Goal: Task Accomplishment & Management: Use online tool/utility

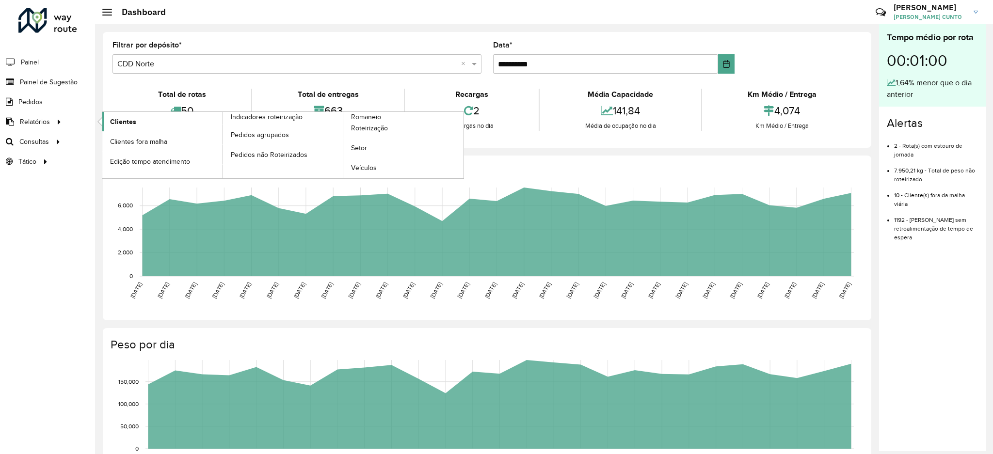
click at [158, 128] on link "Clientes" at bounding box center [162, 121] width 120 height 19
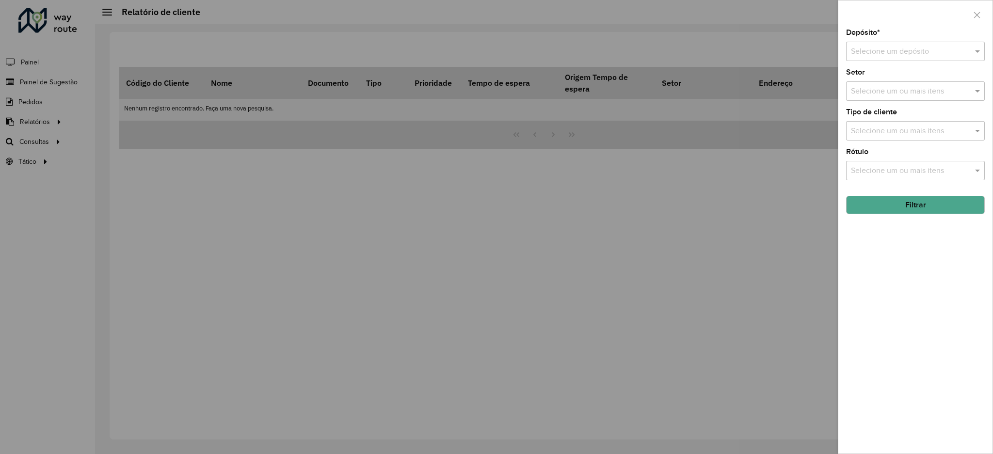
click at [894, 54] on input "text" at bounding box center [906, 52] width 110 height 12
click at [890, 90] on div "CDD Norte" at bounding box center [916, 96] width 138 height 16
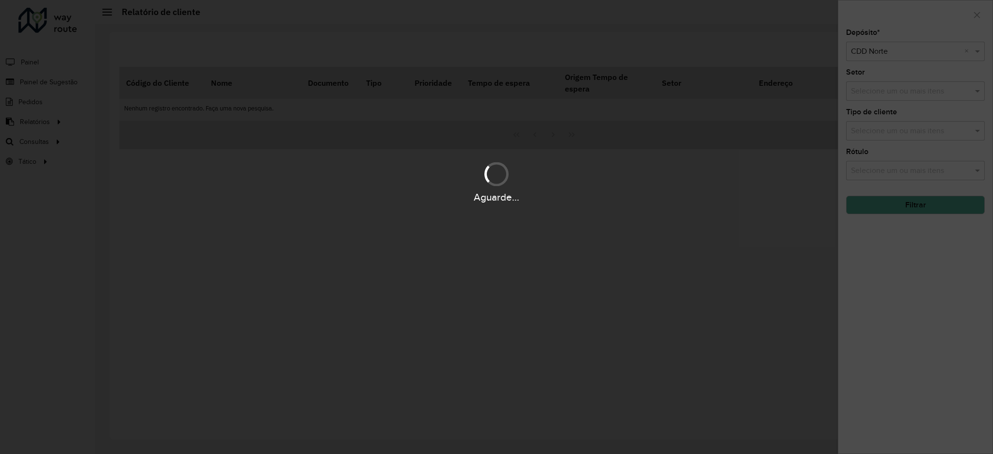
click at [911, 166] on div "Aguarde..." at bounding box center [496, 182] width 993 height 46
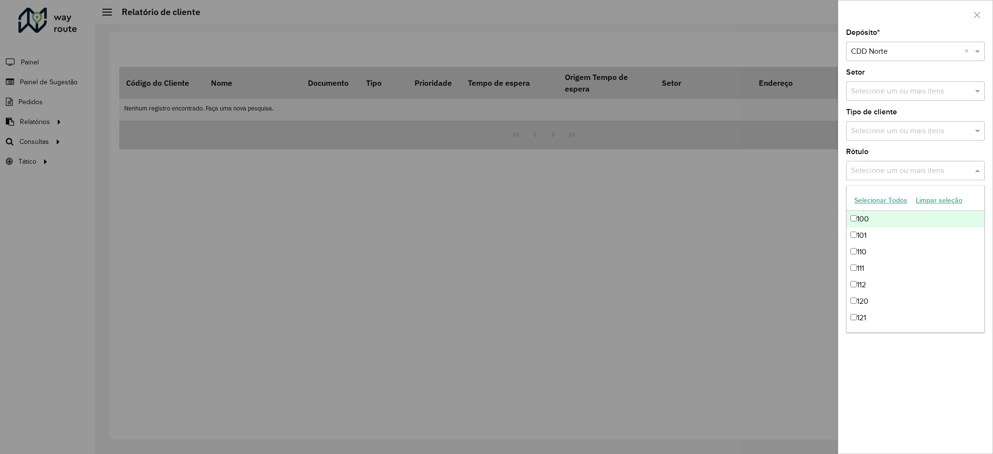
click at [909, 174] on input "text" at bounding box center [911, 171] width 124 height 12
click at [901, 137] on div "Selecione um ou mais itens" at bounding box center [915, 130] width 139 height 19
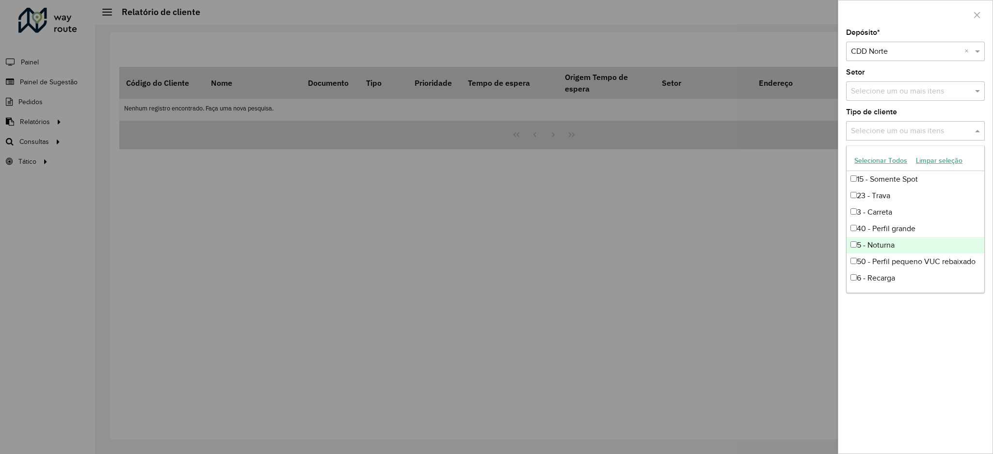
click at [896, 250] on div "5 - Noturna" at bounding box center [916, 245] width 138 height 16
click at [895, 367] on div "Depósito * Selecione um depósito × CDD Norte × Setor Selecione um ou mais itens…" at bounding box center [916, 241] width 154 height 425
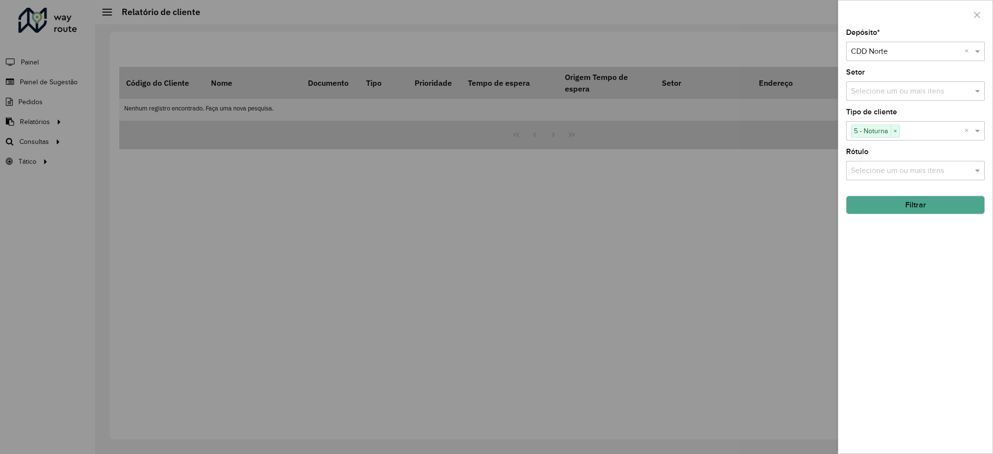
click at [911, 214] on button "Filtrar" at bounding box center [915, 205] width 139 height 18
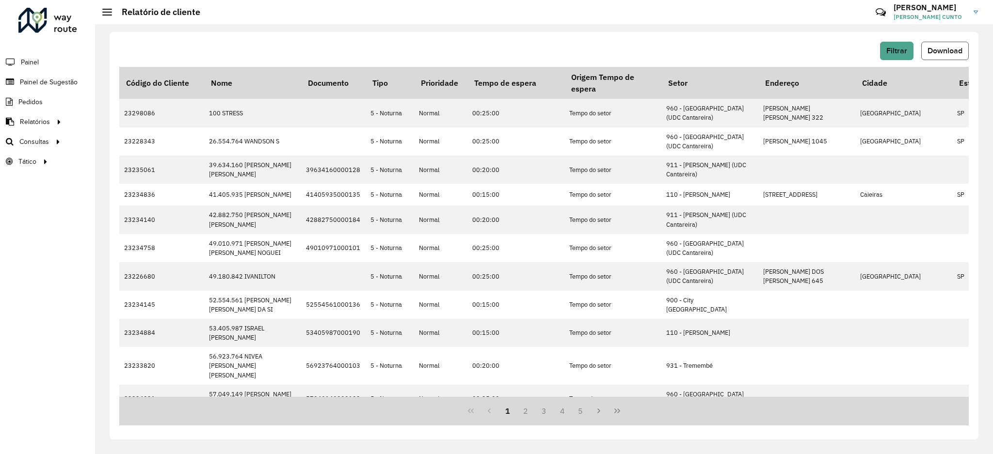
click at [932, 56] on button "Download" at bounding box center [946, 51] width 48 height 18
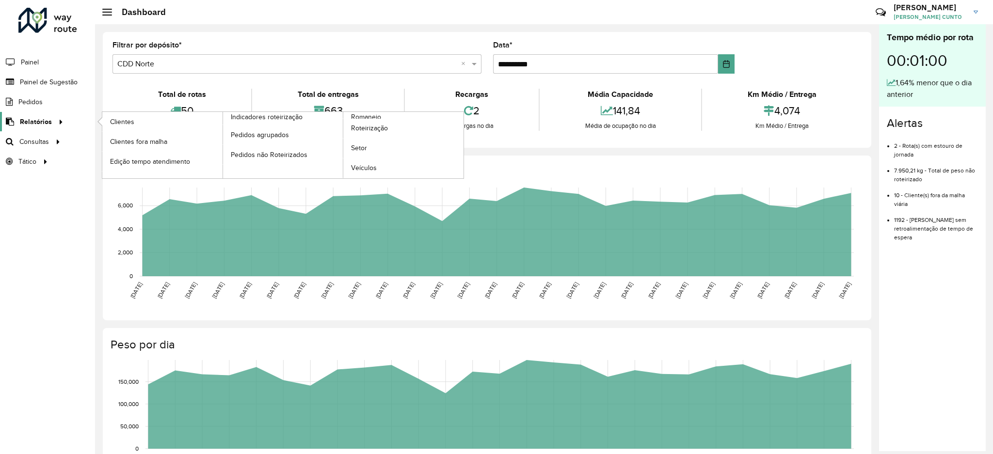
click at [52, 122] on div at bounding box center [59, 122] width 15 height 10
click at [380, 129] on span "Roteirização" at bounding box center [370, 128] width 39 height 10
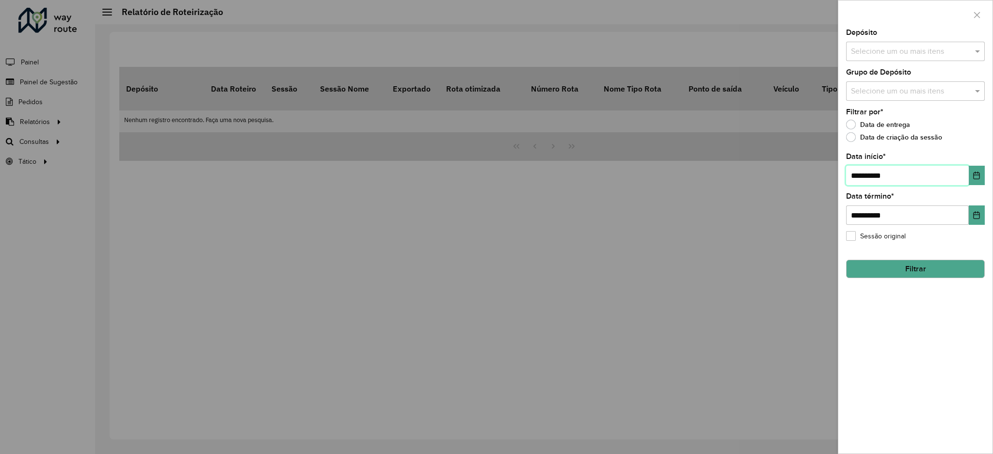
click at [958, 174] on input "**********" at bounding box center [907, 175] width 123 height 19
click at [984, 178] on button "Choose Date" at bounding box center [977, 175] width 16 height 19
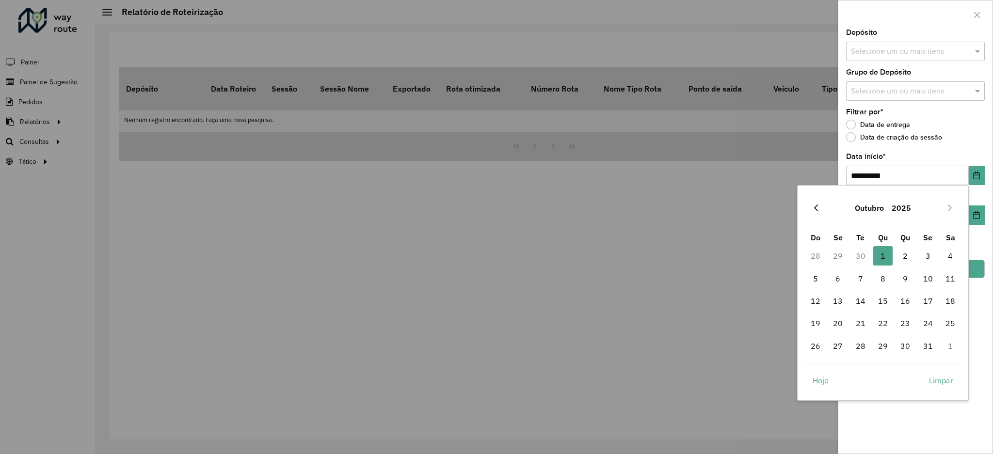
click at [815, 204] on icon "Previous Month" at bounding box center [816, 208] width 8 height 8
click at [949, 329] on span "27" at bounding box center [950, 323] width 19 height 19
type input "**********"
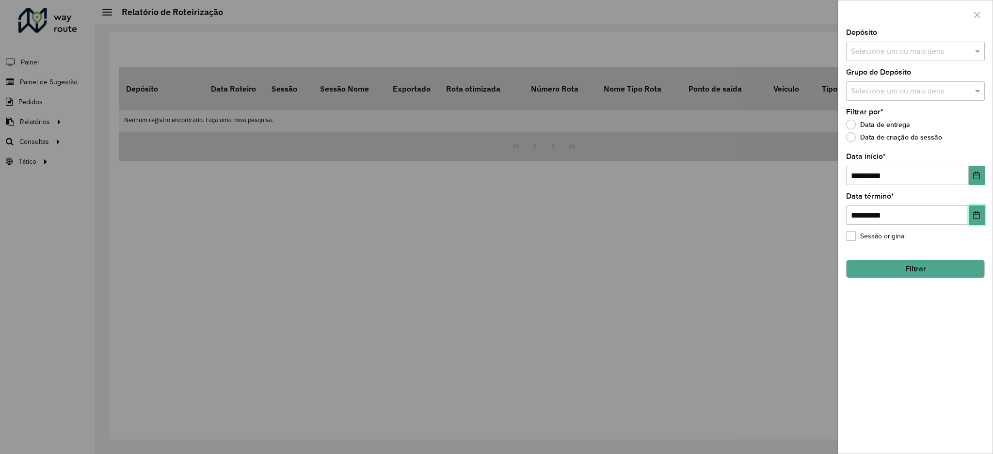
click at [979, 209] on button "Choose Date" at bounding box center [977, 215] width 16 height 19
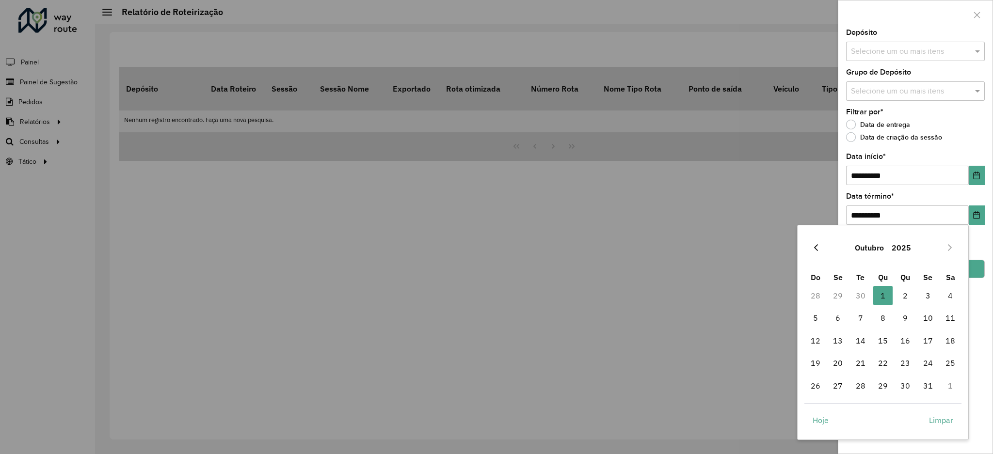
click at [817, 249] on icon "Previous Month" at bounding box center [816, 248] width 8 height 8
click at [868, 388] on span "30" at bounding box center [860, 385] width 19 height 19
type input "**********"
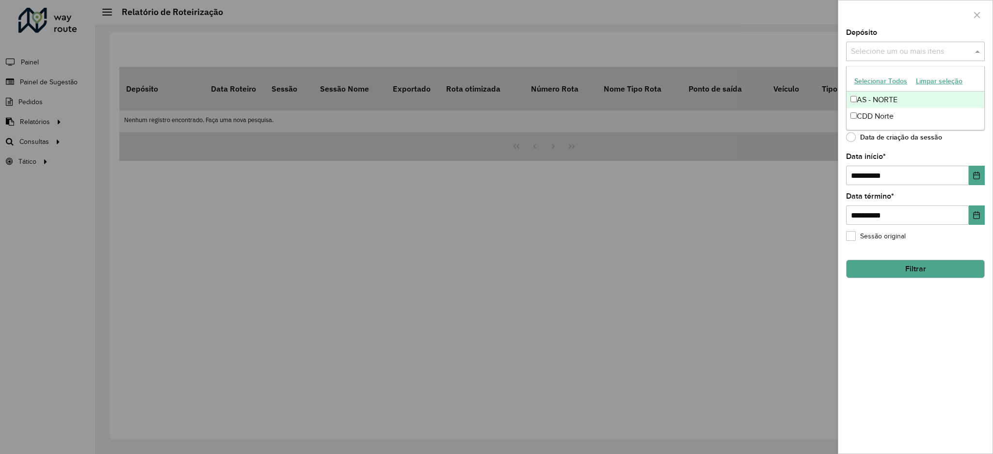
click at [899, 53] on input "text" at bounding box center [911, 52] width 124 height 12
drag, startPoint x: 895, startPoint y: 92, endPoint x: 895, endPoint y: 116, distance: 24.3
click at [895, 116] on div "AS - NORTE CDD Norte" at bounding box center [916, 108] width 138 height 33
click at [896, 116] on div "CDD Norte" at bounding box center [916, 116] width 138 height 16
drag, startPoint x: 916, startPoint y: 311, endPoint x: 909, endPoint y: 277, distance: 34.8
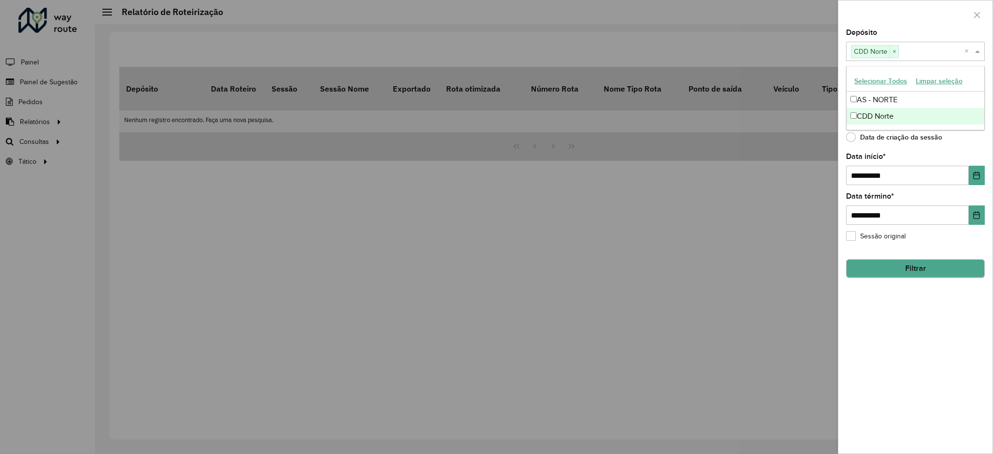
click at [913, 313] on div "**********" at bounding box center [916, 241] width 154 height 425
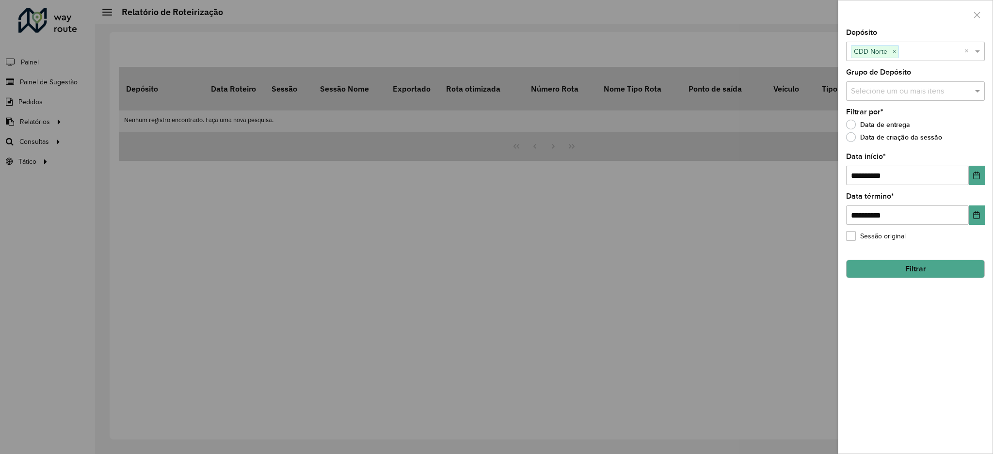
click at [899, 81] on div "Grupo de Depósito Selecione um ou mais itens" at bounding box center [915, 85] width 139 height 32
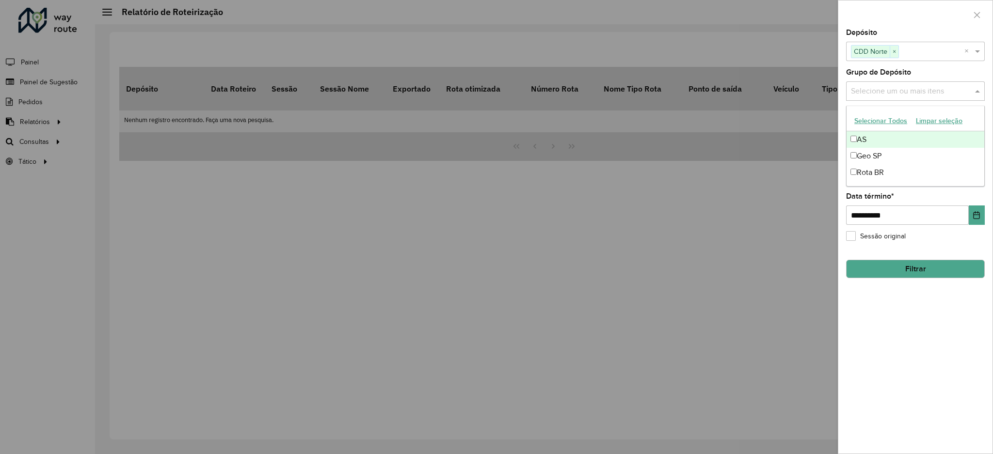
click at [899, 83] on div "Selecione um ou mais itens" at bounding box center [915, 90] width 139 height 19
click at [900, 156] on div "Geo SP" at bounding box center [916, 156] width 138 height 16
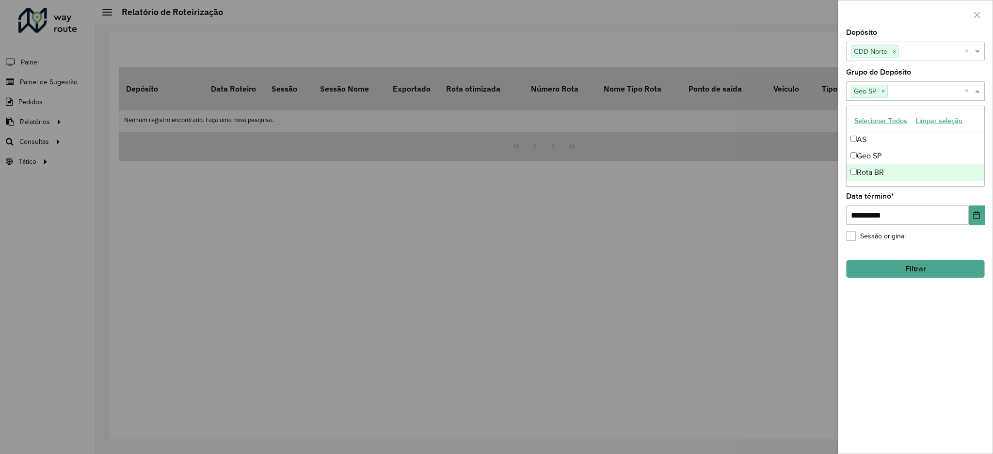
click at [960, 350] on div "**********" at bounding box center [916, 241] width 154 height 425
click at [885, 94] on span "×" at bounding box center [883, 92] width 9 height 12
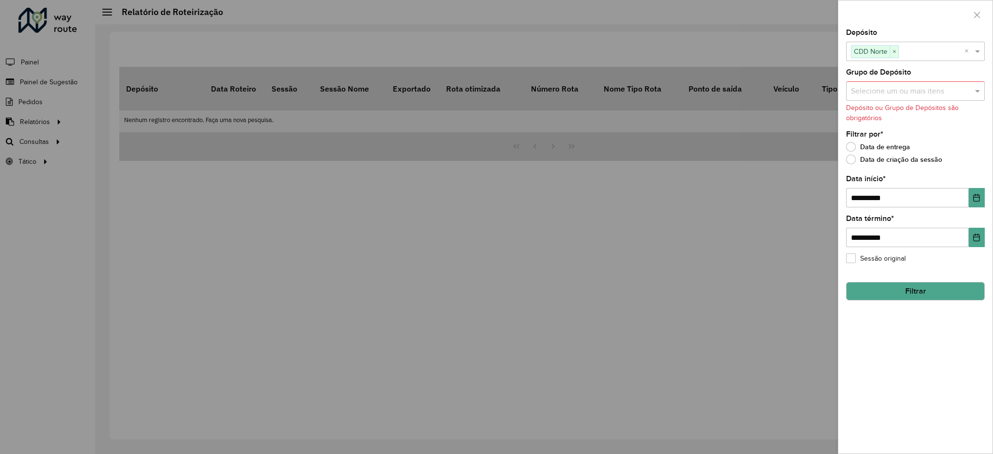
click at [898, 293] on button "Filtrar" at bounding box center [915, 291] width 139 height 18
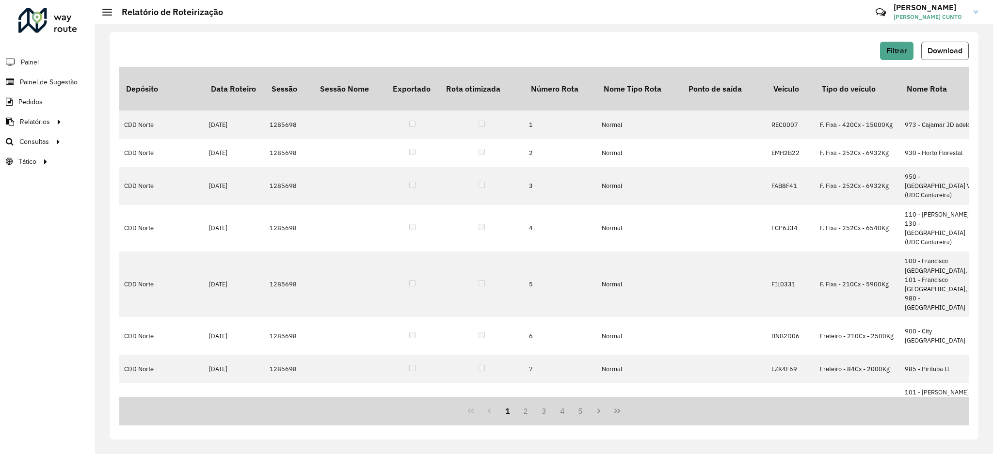
click at [953, 53] on span "Download" at bounding box center [945, 51] width 35 height 8
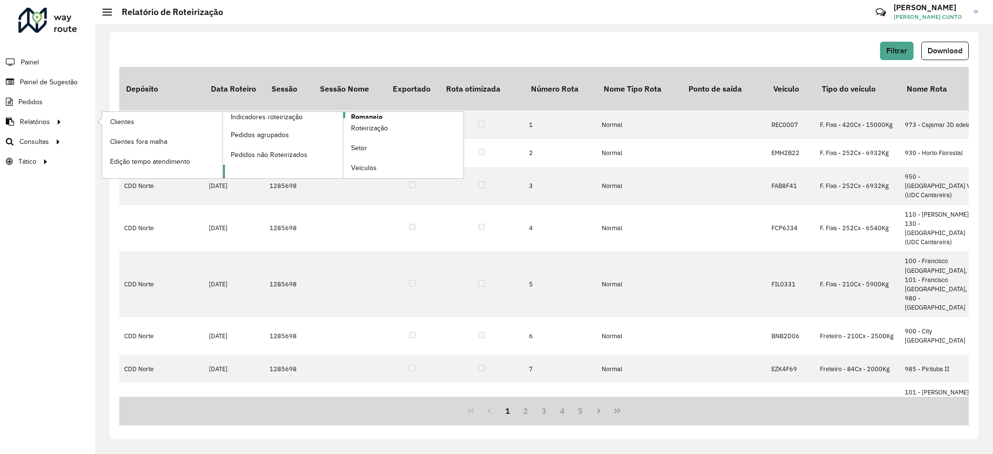
click at [409, 114] on link "Romaneio" at bounding box center [343, 145] width 241 height 66
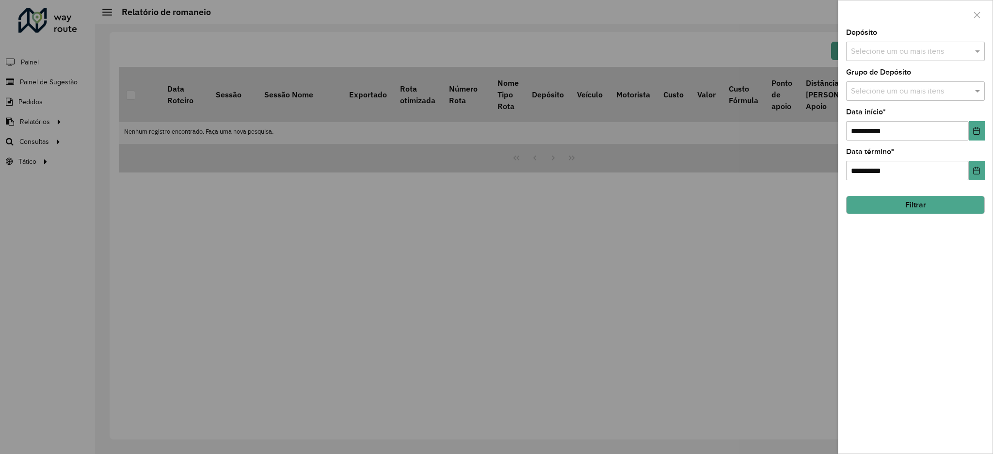
click at [889, 48] on input "text" at bounding box center [911, 52] width 124 height 12
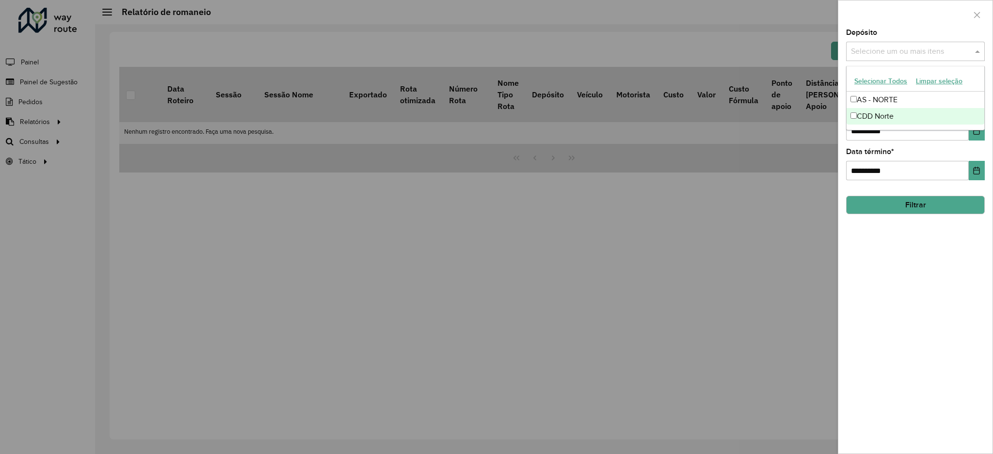
click at [898, 117] on div "CDD Norte" at bounding box center [916, 116] width 138 height 16
click at [990, 280] on div "**********" at bounding box center [916, 241] width 154 height 425
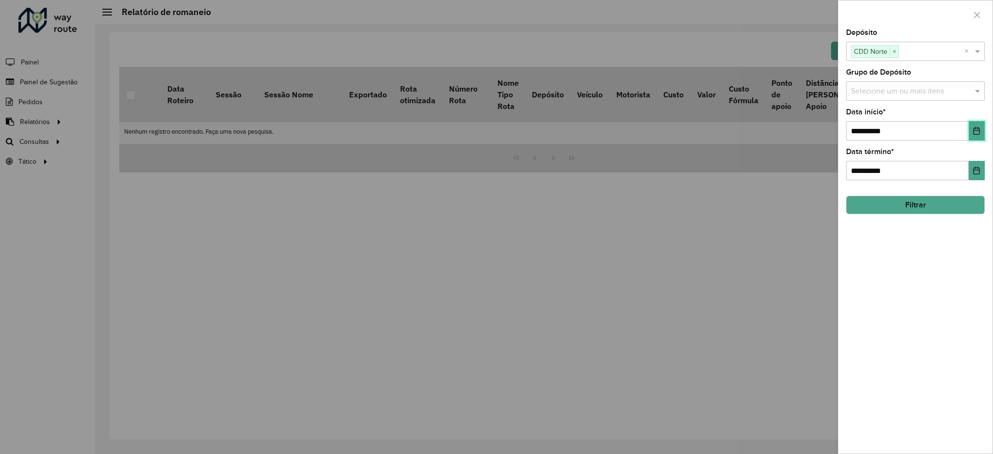
click at [984, 121] on button "Choose Date" at bounding box center [977, 130] width 16 height 19
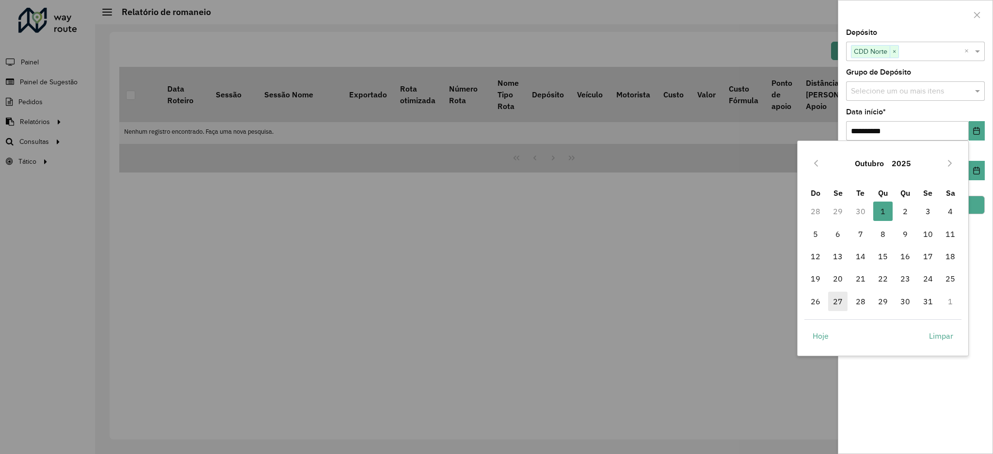
click at [835, 307] on span "27" at bounding box center [837, 301] width 19 height 19
type input "**********"
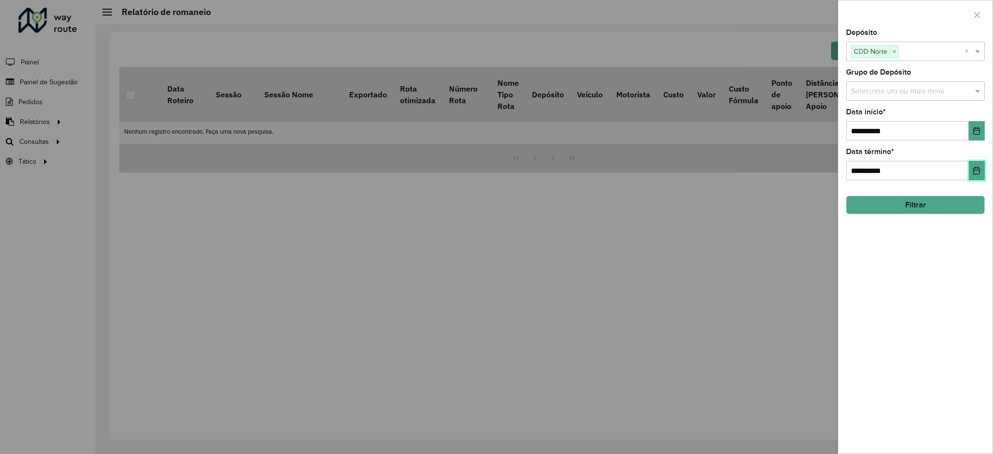
click at [977, 171] on icon "Choose Date" at bounding box center [977, 171] width 8 height 8
click at [967, 128] on input "**********" at bounding box center [907, 130] width 123 height 19
click at [971, 128] on button "Choose Date" at bounding box center [977, 130] width 16 height 19
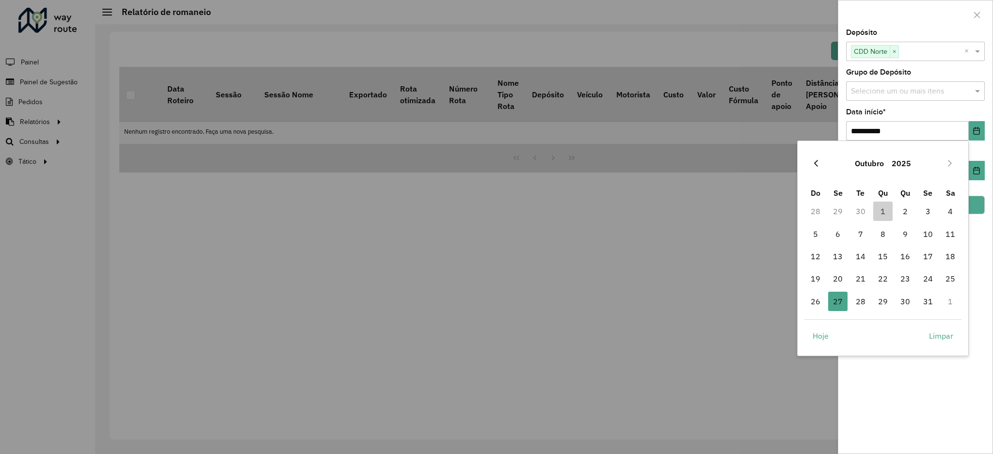
click at [817, 161] on icon "Previous Month" at bounding box center [816, 163] width 4 height 7
click at [947, 276] on span "27" at bounding box center [950, 278] width 19 height 19
type input "**********"
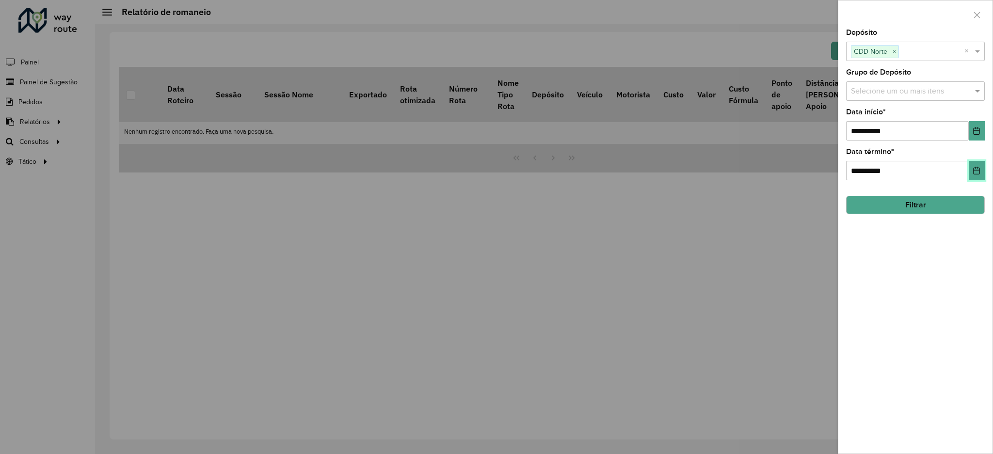
click at [977, 167] on icon "Choose Date" at bounding box center [977, 171] width 8 height 8
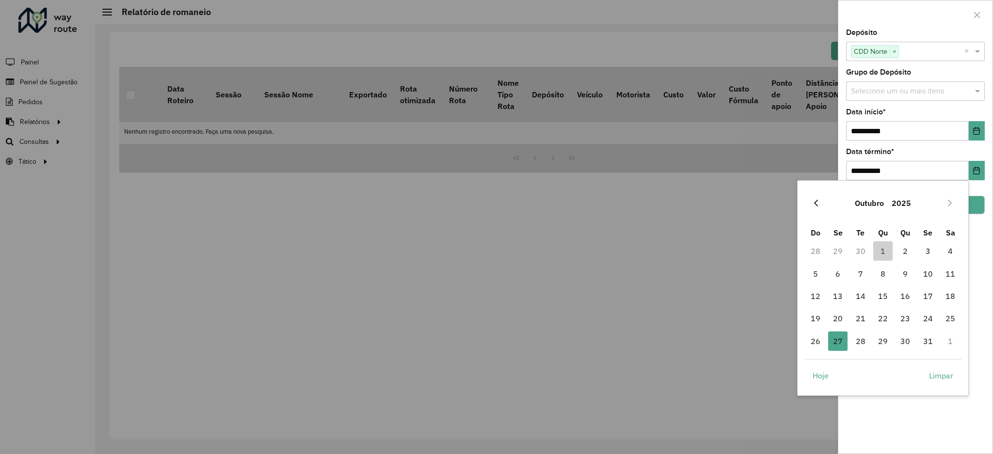
click at [811, 206] on button "Previous Month" at bounding box center [817, 203] width 16 height 16
click at [860, 337] on span "30" at bounding box center [860, 341] width 19 height 19
type input "**********"
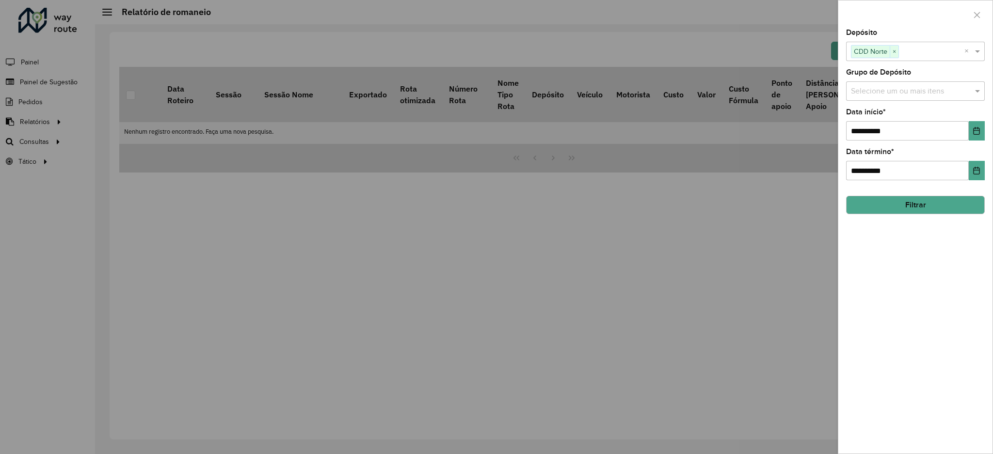
click at [909, 419] on div "**********" at bounding box center [916, 241] width 154 height 425
click at [926, 208] on button "Filtrar" at bounding box center [915, 205] width 139 height 18
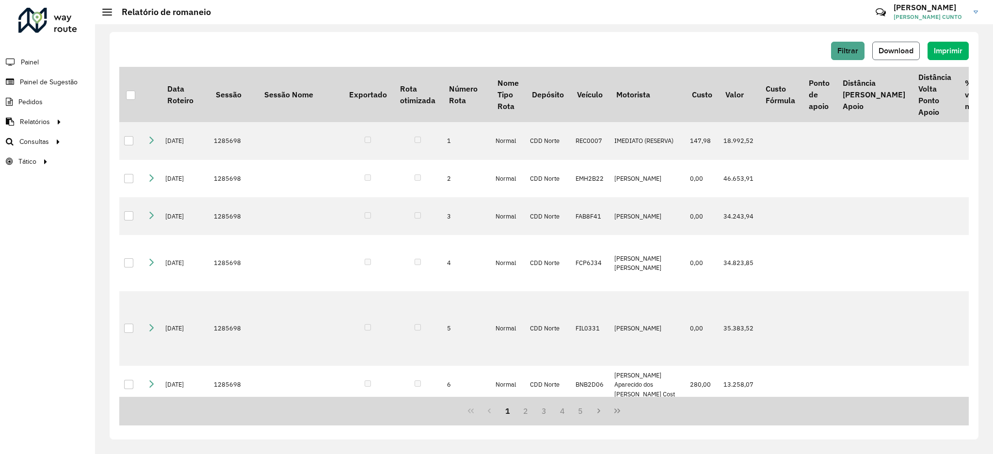
click at [912, 49] on span "Download" at bounding box center [896, 51] width 35 height 8
click at [148, 161] on link "Setores" at bounding box center [161, 161] width 119 height 19
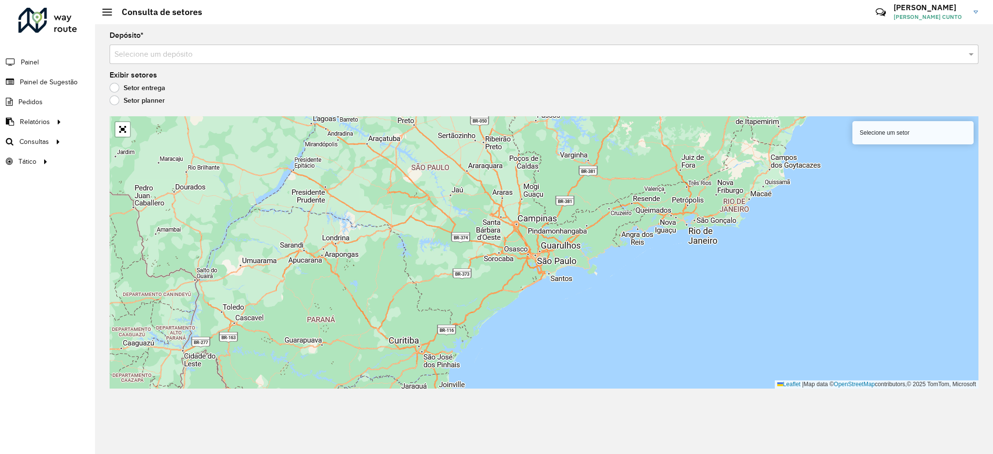
click at [251, 62] on div "Selecione um depósito" at bounding box center [544, 54] width 869 height 19
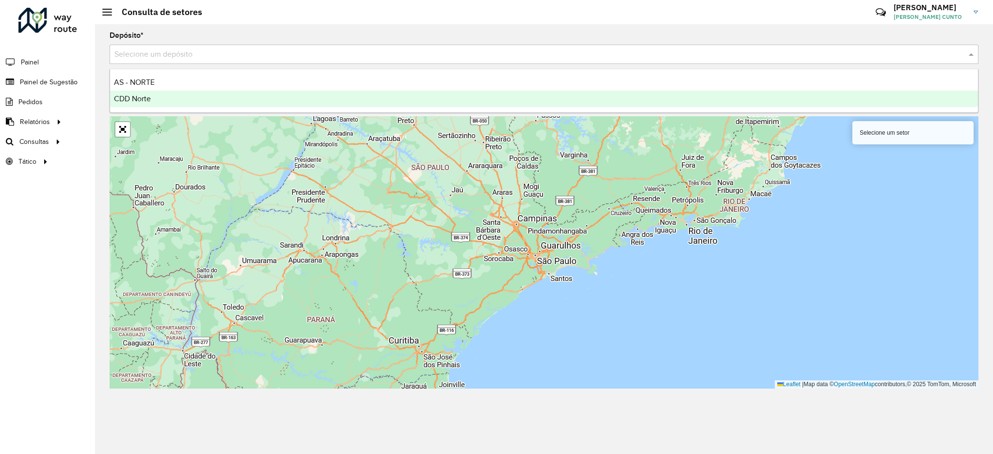
click at [216, 93] on div "CDD Norte" at bounding box center [544, 99] width 868 height 16
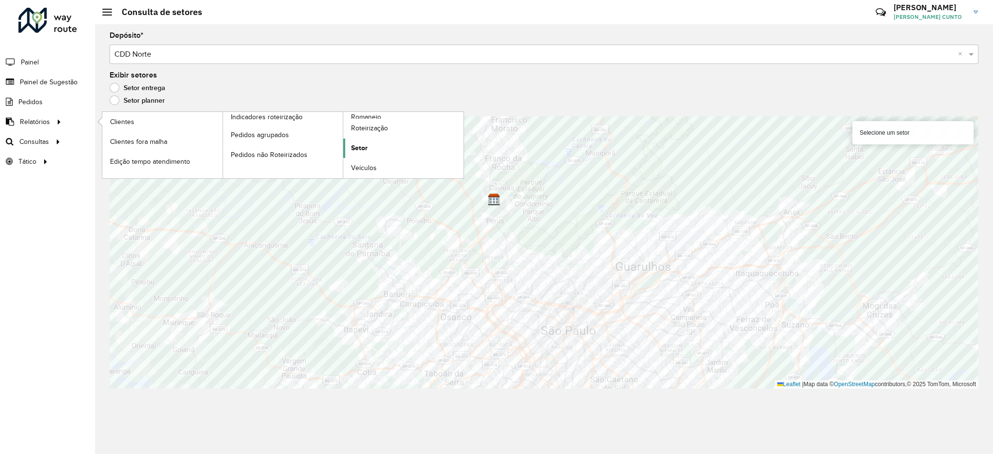
click at [365, 151] on span "Setor" at bounding box center [359, 148] width 16 height 10
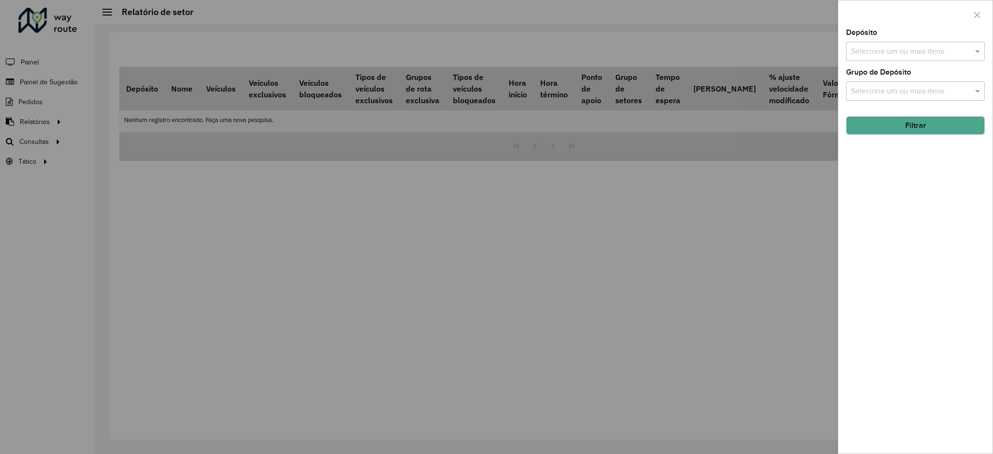
click at [926, 64] on div "Depósito Selecione um ou mais itens Grupo de Depósito Selecione um ou mais iten…" at bounding box center [916, 241] width 154 height 425
click at [909, 57] on input "text" at bounding box center [911, 52] width 124 height 12
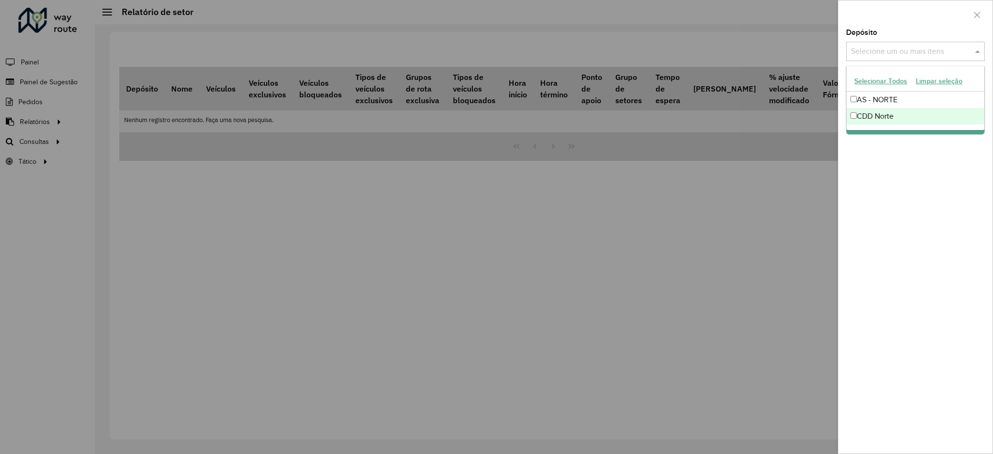
click at [892, 117] on div "CDD Norte" at bounding box center [916, 116] width 138 height 16
click at [889, 174] on div "Depósito Selecione um ou mais itens CDD Norte × × Grupo de Depósito Selecione u…" at bounding box center [916, 241] width 154 height 425
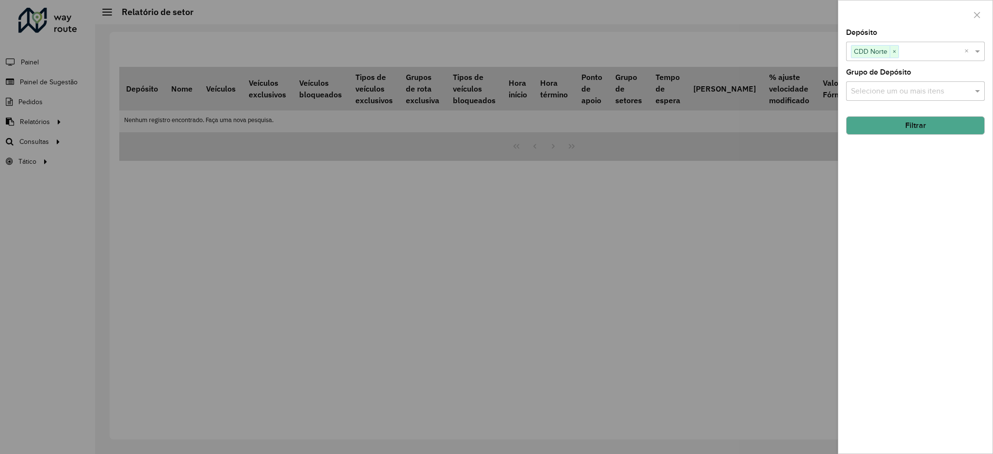
click at [897, 130] on button "Filtrar" at bounding box center [915, 125] width 139 height 18
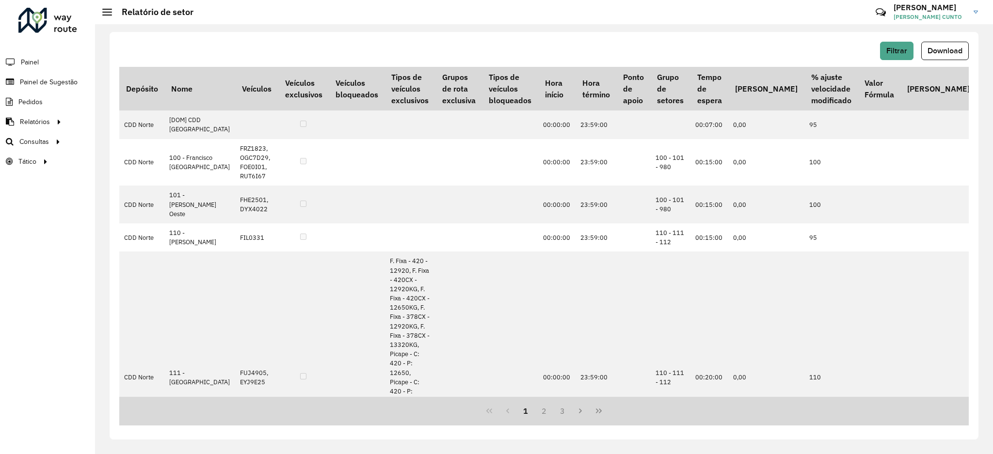
drag, startPoint x: 936, startPoint y: 54, endPoint x: 940, endPoint y: 61, distance: 8.0
click at [937, 54] on span "Download" at bounding box center [945, 51] width 35 height 8
click at [121, 142] on span "Roteirização" at bounding box center [129, 142] width 39 height 10
click at [108, 162] on link "Análise de Sessões" at bounding box center [161, 161] width 119 height 19
click at [116, 158] on span "Setores" at bounding box center [122, 162] width 24 height 10
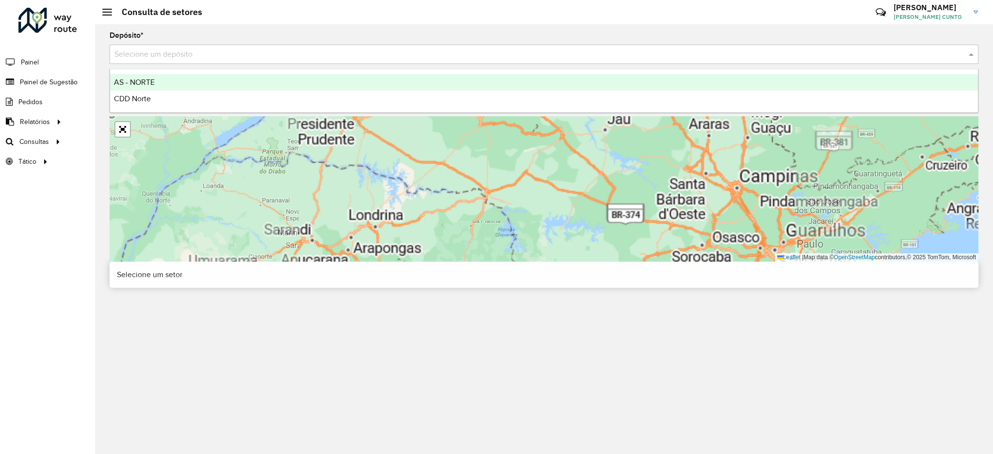
click at [271, 53] on input "text" at bounding box center [534, 55] width 840 height 12
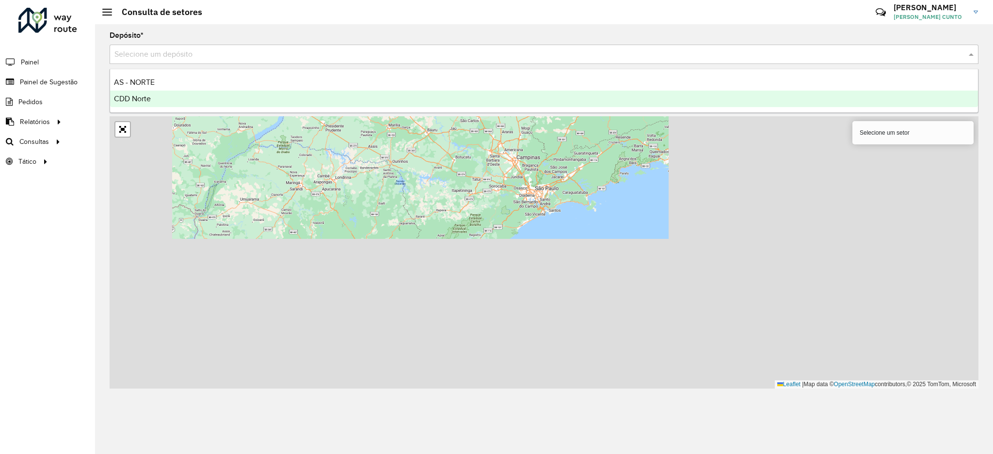
click at [247, 96] on div "CDD Norte" at bounding box center [544, 99] width 868 height 16
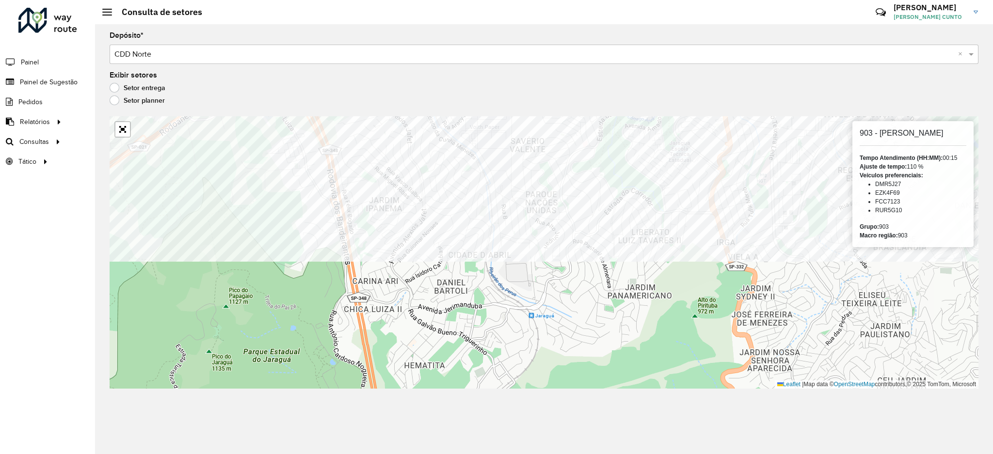
click at [327, 88] on formly-group "Depósito * Selecione um depósito × CDD Norte × Exibir setores Setor entrega Set…" at bounding box center [544, 210] width 869 height 357
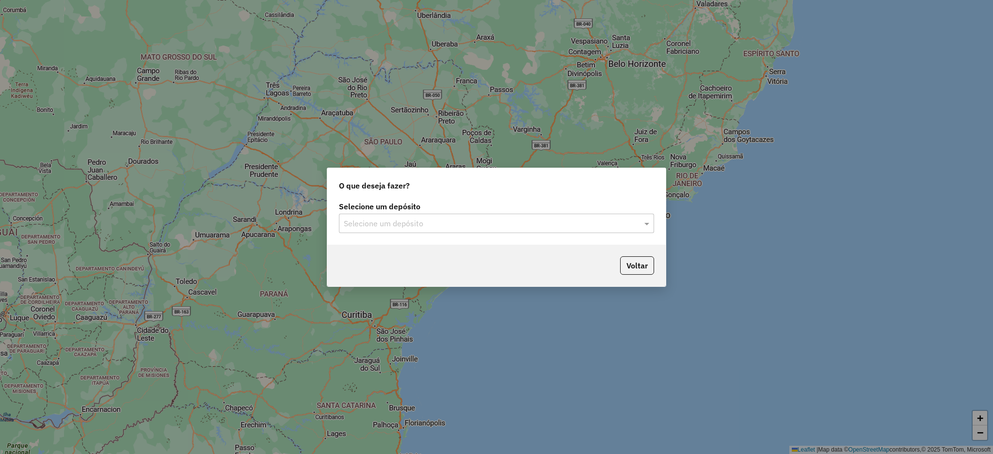
click at [397, 243] on div "O que deseja fazer? Selecione um depósito Selecione um depósito Voltar" at bounding box center [497, 227] width 340 height 119
click at [398, 227] on input "text" at bounding box center [487, 224] width 286 height 12
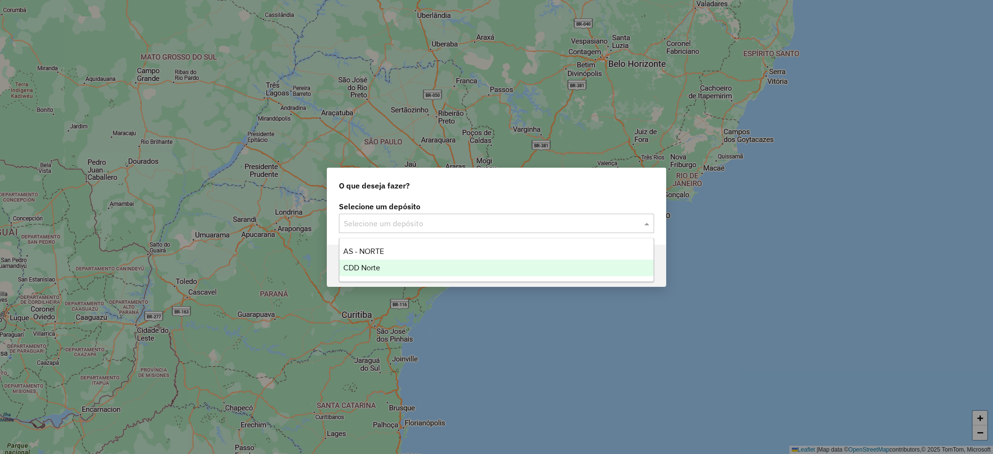
click at [387, 272] on div "CDD Norte" at bounding box center [497, 268] width 314 height 16
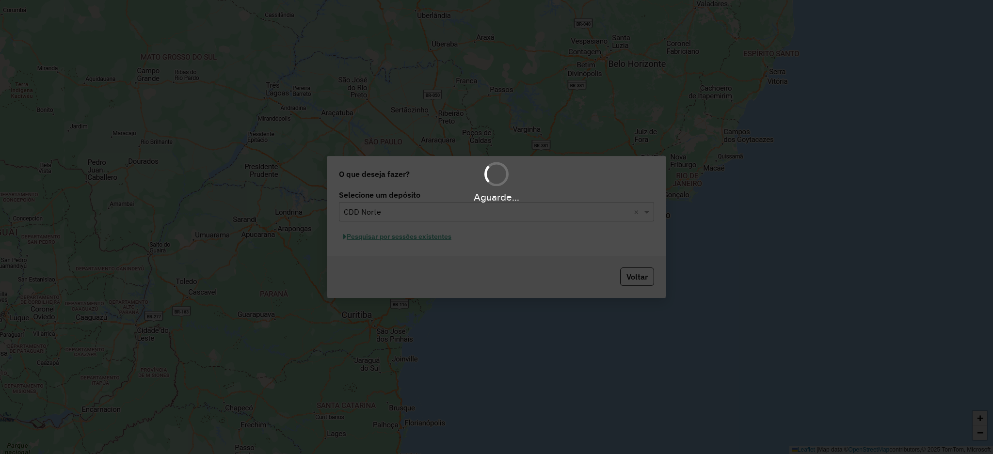
click at [390, 235] on div "Aguarde..." at bounding box center [496, 227] width 993 height 454
click at [390, 237] on div "Aguarde..." at bounding box center [496, 227] width 993 height 454
click at [397, 241] on div "Aguarde..." at bounding box center [496, 227] width 993 height 454
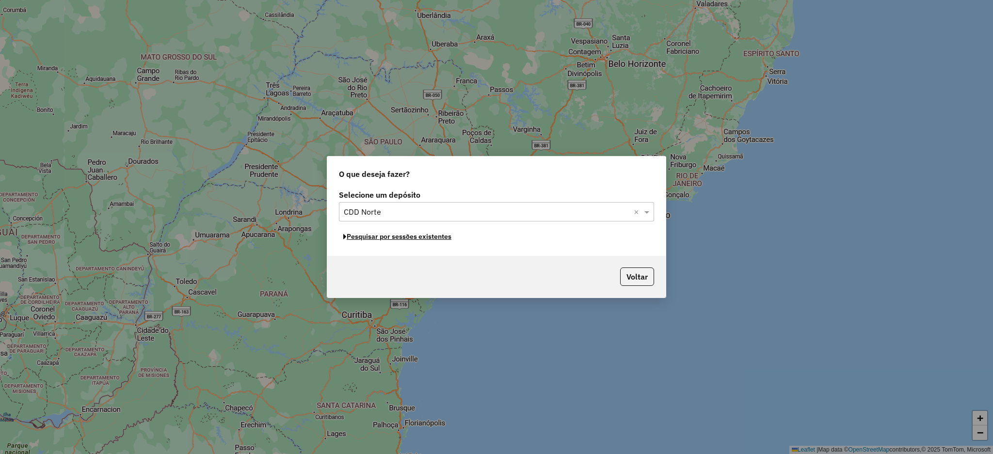
click at [394, 239] on button "Pesquisar por sessões existentes" at bounding box center [397, 236] width 117 height 15
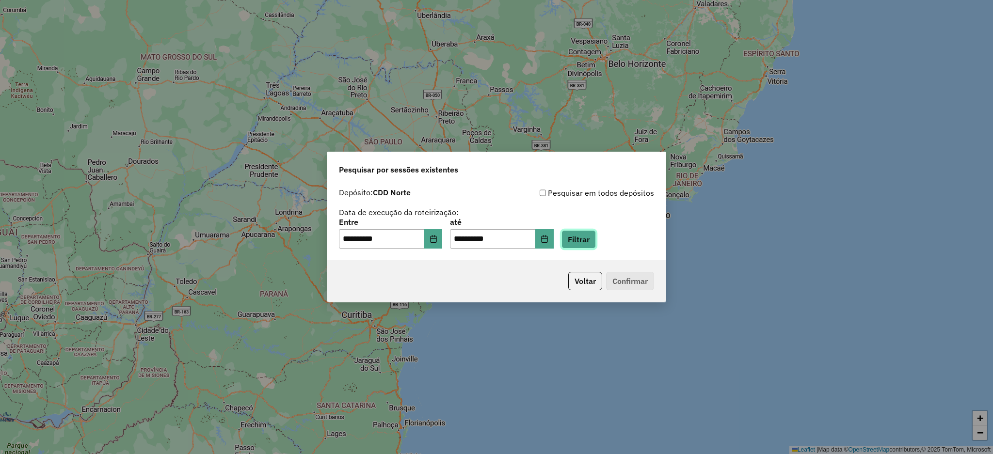
drag, startPoint x: 584, startPoint y: 236, endPoint x: 601, endPoint y: 252, distance: 23.7
click at [585, 236] on button "Filtrar" at bounding box center [579, 239] width 34 height 18
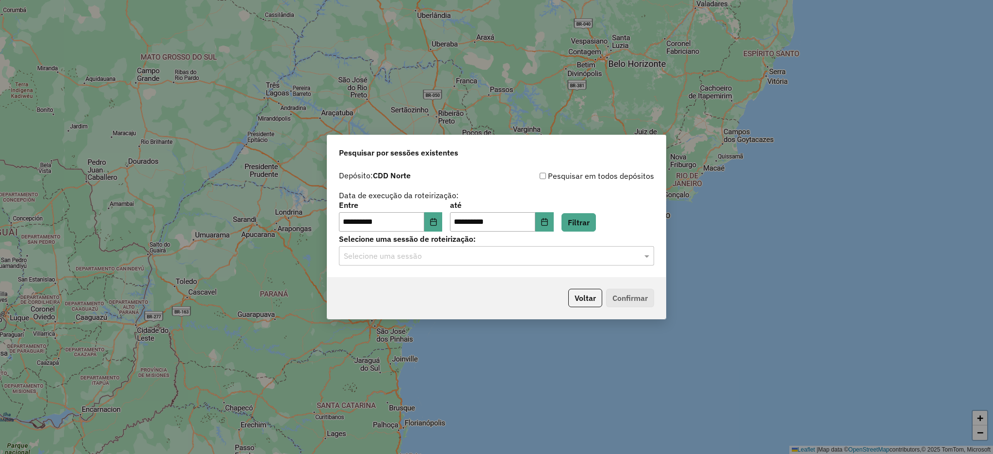
drag, startPoint x: 529, startPoint y: 264, endPoint x: 518, endPoint y: 268, distance: 11.7
click at [527, 264] on div "Selecione uma sessão" at bounding box center [496, 255] width 315 height 19
drag, startPoint x: 505, startPoint y: 285, endPoint x: 559, endPoint y: 286, distance: 53.9
click at [505, 286] on div "1286436 - 01/10/2025 20:46" at bounding box center [497, 284] width 314 height 16
drag, startPoint x: 673, startPoint y: 302, endPoint x: 640, endPoint y: 295, distance: 33.6
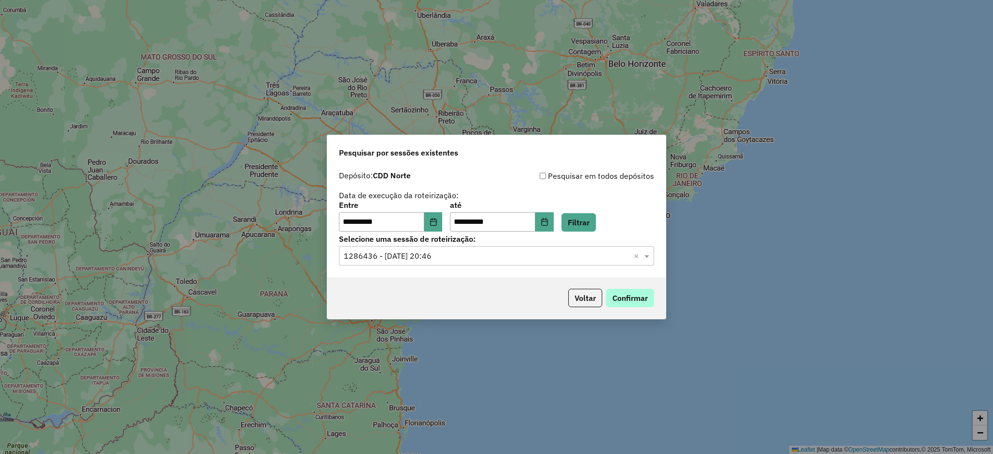
click at [671, 302] on div "**********" at bounding box center [496, 227] width 993 height 454
click at [640, 295] on button "Confirmar" at bounding box center [630, 298] width 48 height 18
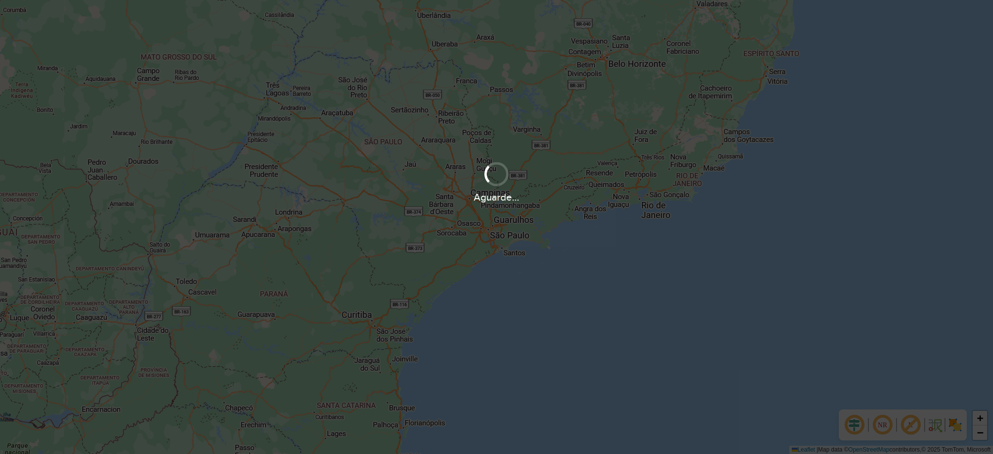
click at [693, 171] on div "Aguarde..." at bounding box center [496, 182] width 993 height 46
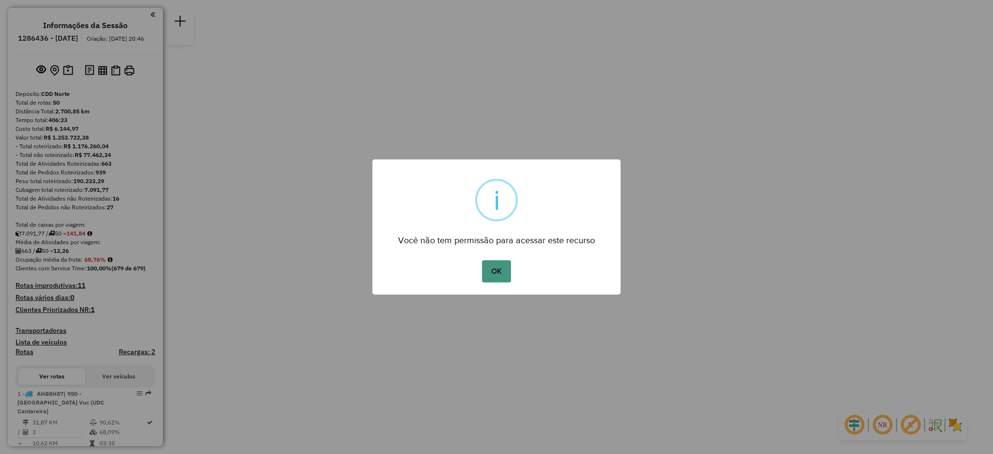
click at [507, 275] on button "OK" at bounding box center [496, 271] width 29 height 22
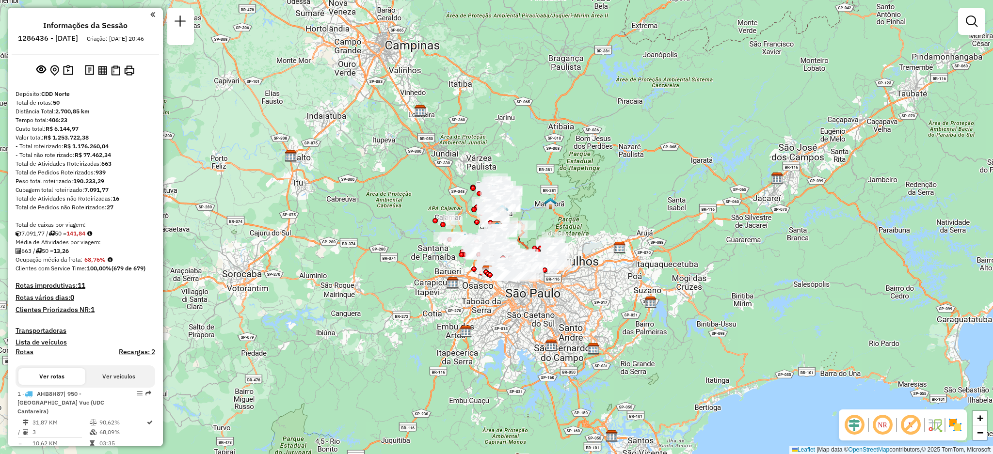
scroll to position [2139, 0]
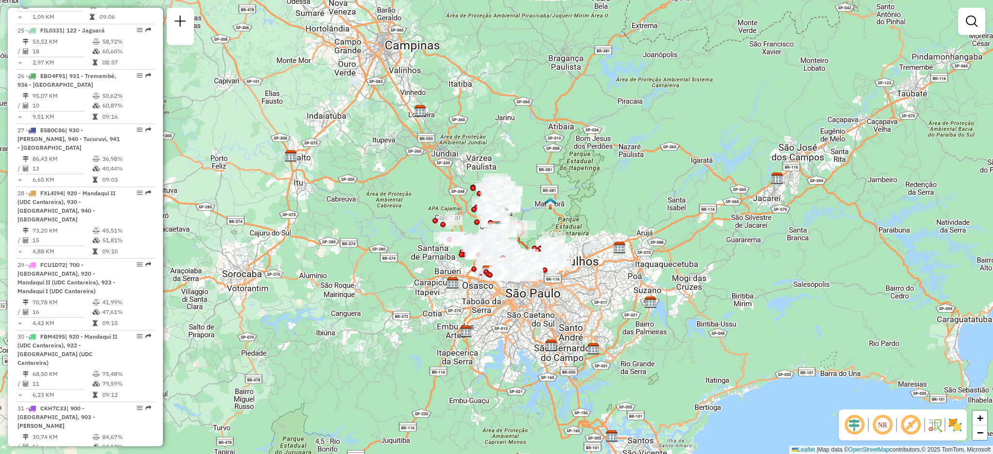
select select "**********"
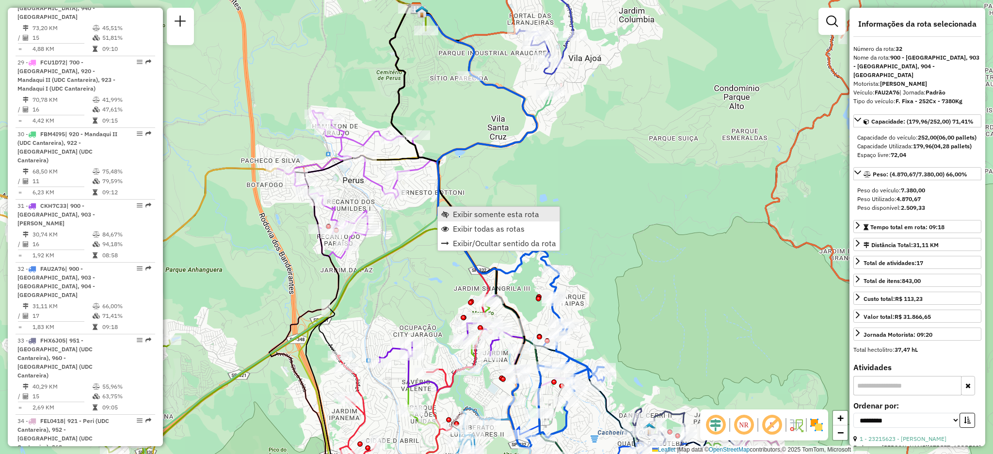
scroll to position [2353, 0]
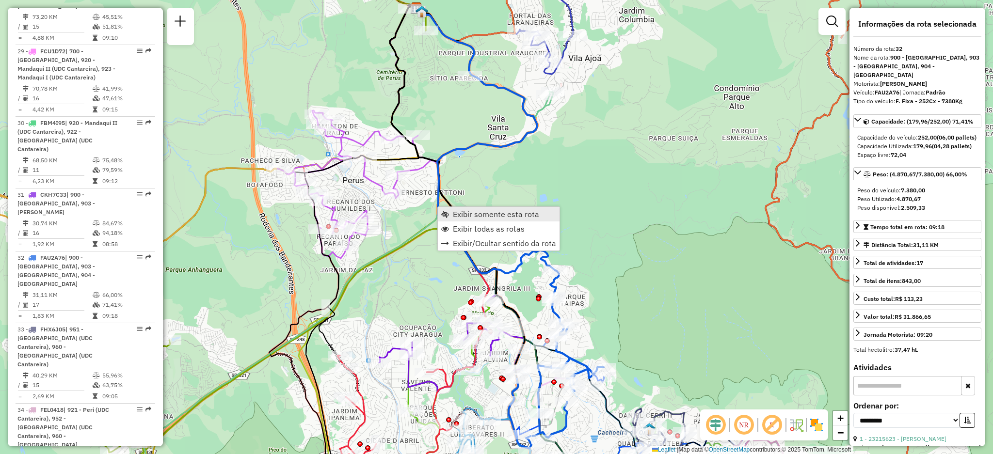
click at [448, 218] on link "Exibir somente esta rota" at bounding box center [499, 214] width 122 height 15
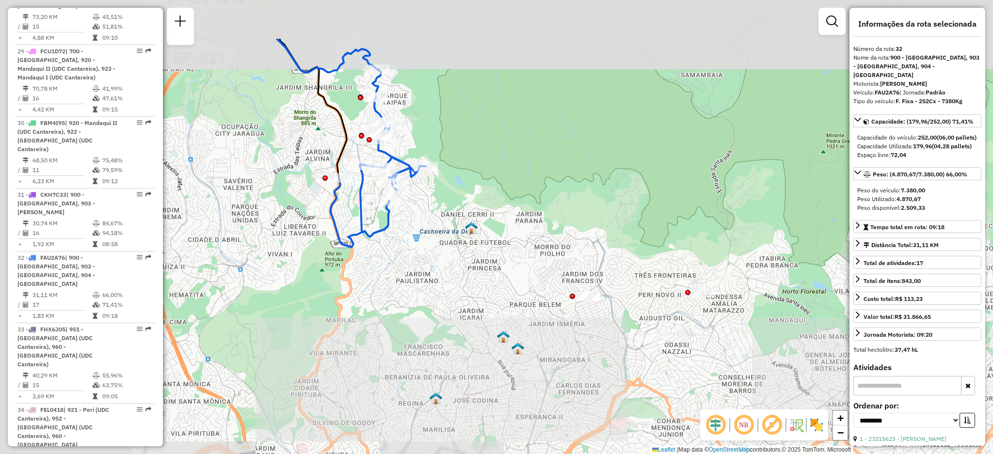
drag, startPoint x: 382, startPoint y: 230, endPoint x: 529, endPoint y: 245, distance: 147.7
click at [619, 314] on div "Janela de atendimento Grade de atendimento Capacidade Transportadoras Veículos …" at bounding box center [496, 227] width 993 height 454
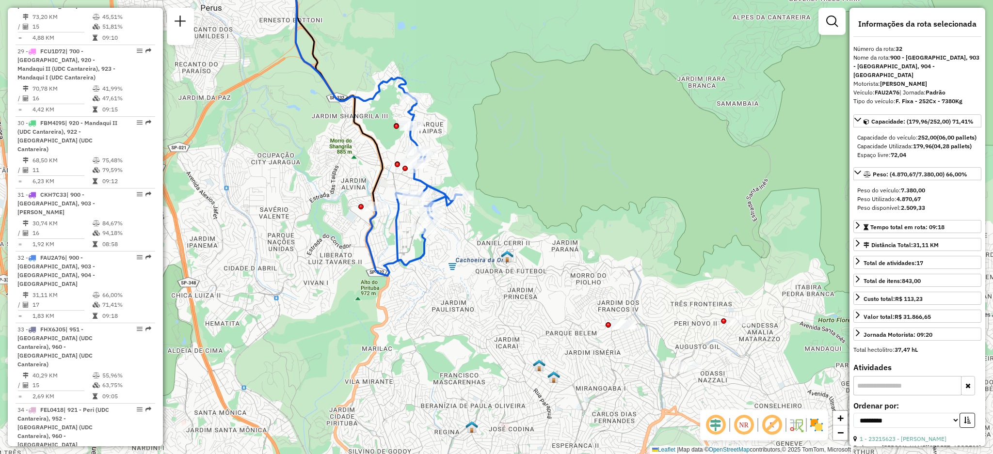
drag, startPoint x: 415, startPoint y: 159, endPoint x: 460, endPoint y: 193, distance: 56.4
click at [460, 193] on div "Janela de atendimento Grade de atendimento Capacidade Transportadoras Veículos …" at bounding box center [496, 227] width 993 height 454
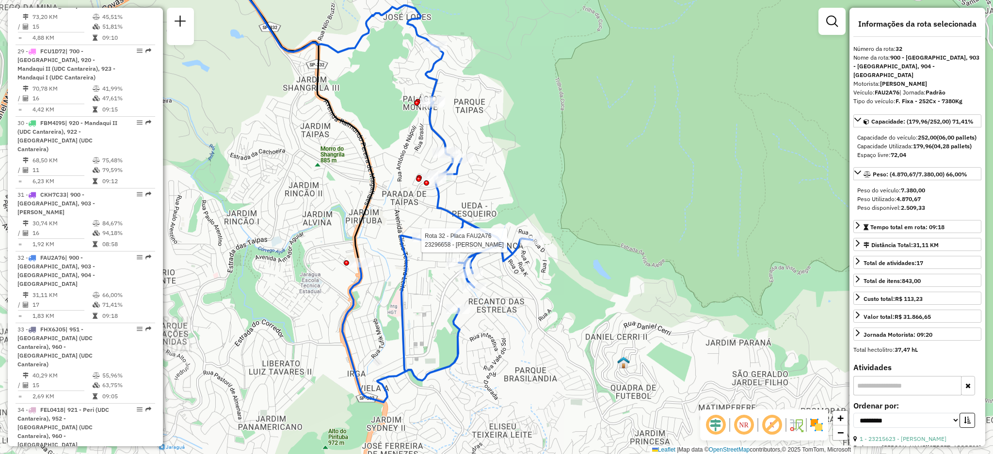
drag, startPoint x: 437, startPoint y: 168, endPoint x: 462, endPoint y: 175, distance: 25.7
click at [462, 175] on icon at bounding box center [437, 224] width 190 height 357
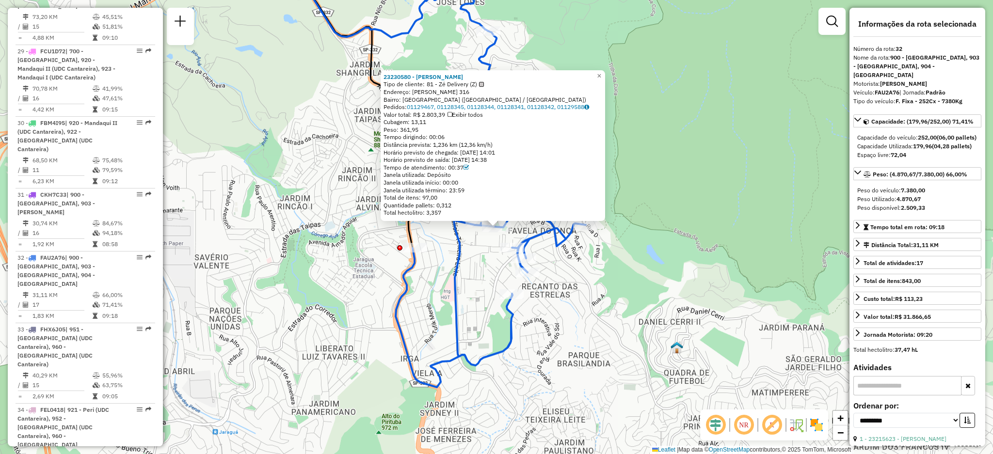
click at [572, 243] on div "23230580 - ADEGA MAIA Tipo de cliente: 81 - Zé Delivery (Z) Endereço: ANTONIO D…" at bounding box center [496, 227] width 993 height 454
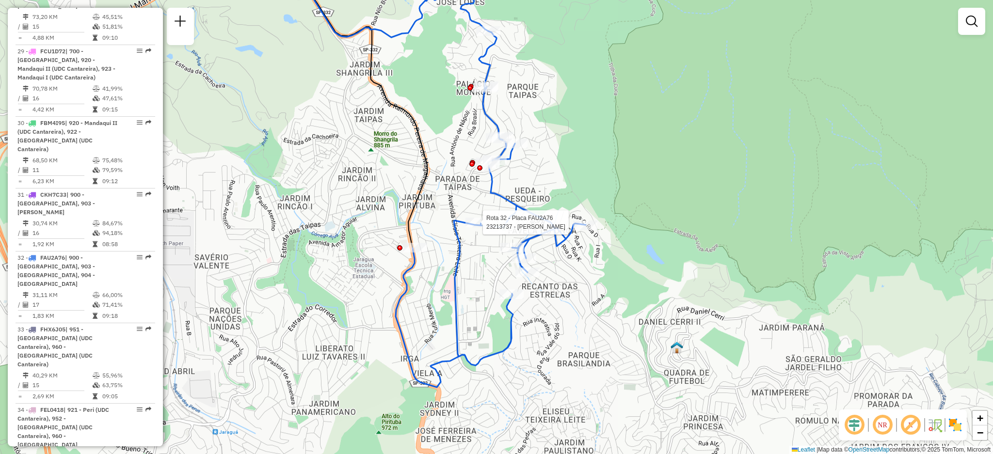
select select "**********"
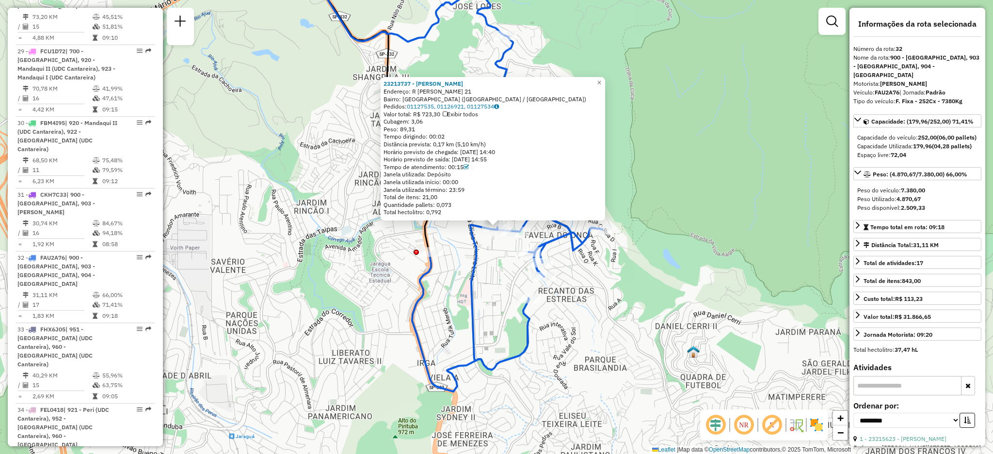
click at [445, 246] on div "23213737 - FABIANA RODRIGUES LI Endereço: R FRANCISCO TELES DE MENEZES 21 Bairr…" at bounding box center [496, 227] width 993 height 454
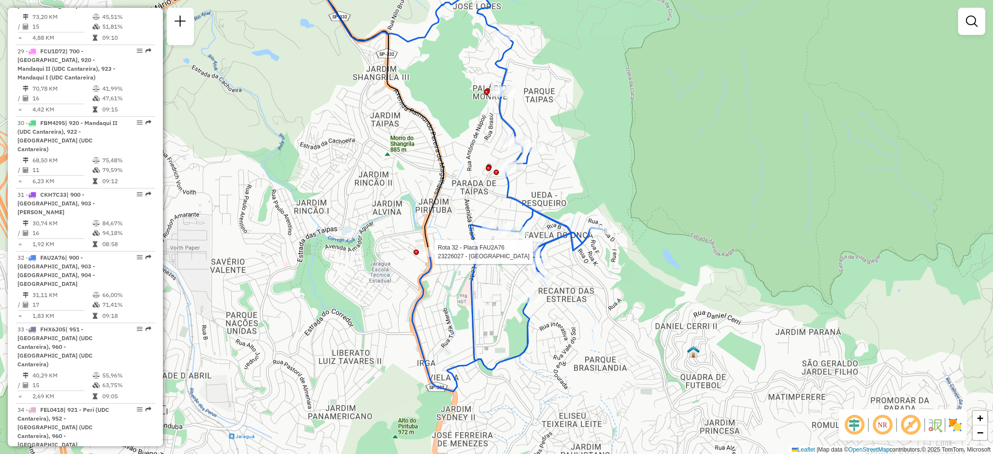
click at [437, 257] on div at bounding box center [432, 252] width 24 height 10
click at [432, 252] on icon at bounding box center [507, 213] width 190 height 357
select select "**********"
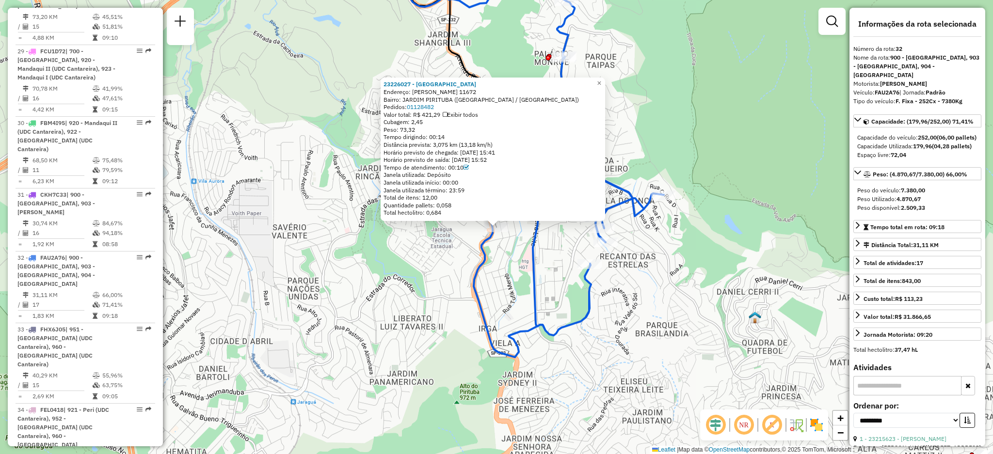
click at [431, 262] on div "23226027 - PARADA DE MINAS REST Endereço: RAIMUNDO PEREIRA DE MAGALHAES 11672 B…" at bounding box center [496, 227] width 993 height 454
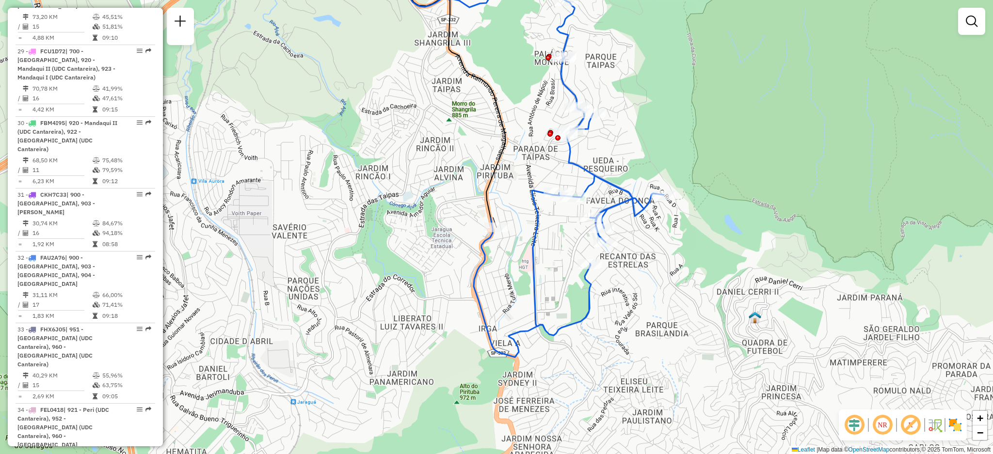
click at [661, 204] on div "Janela de atendimento Grade de atendimento Capacidade Transportadoras Veículos …" at bounding box center [496, 227] width 993 height 454
select select "**********"
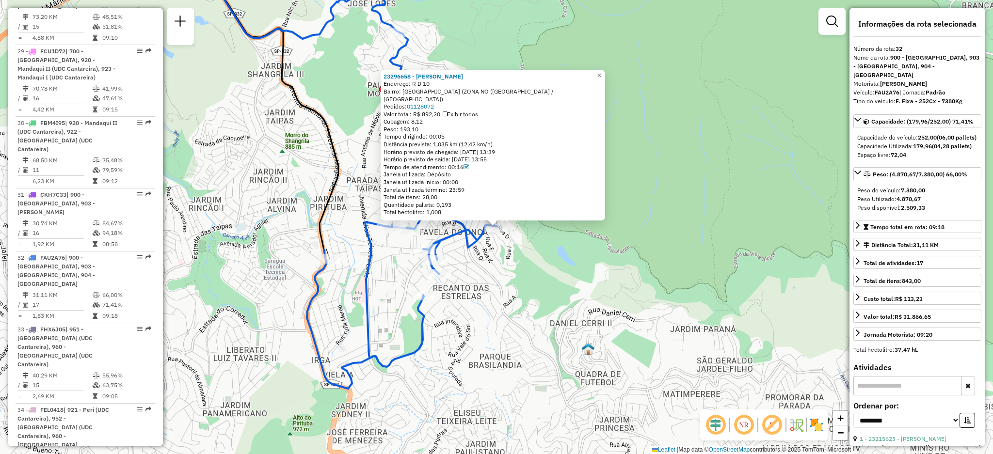
click at [524, 260] on div "23296658 - UNILDO DE SOUZA PASS Endereço: R D 10 Bairro: JARDIM VITORIA REGIA (…" at bounding box center [496, 227] width 993 height 454
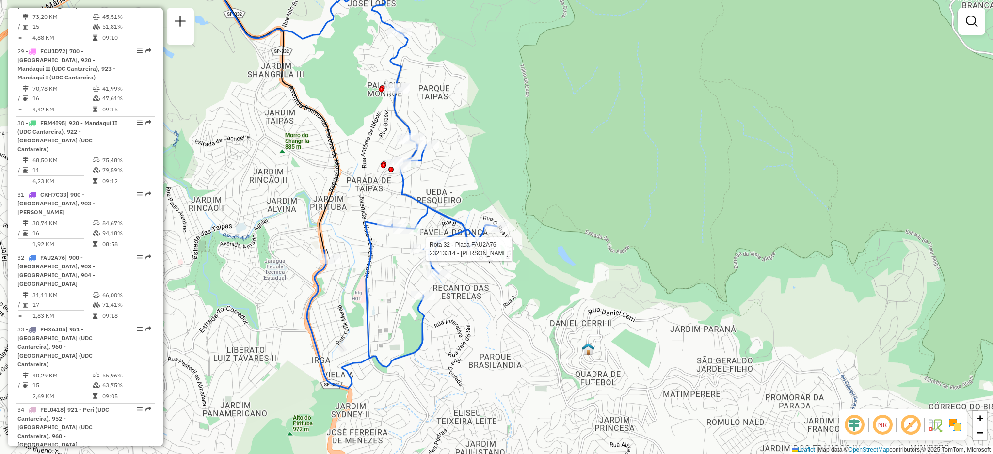
select select "**********"
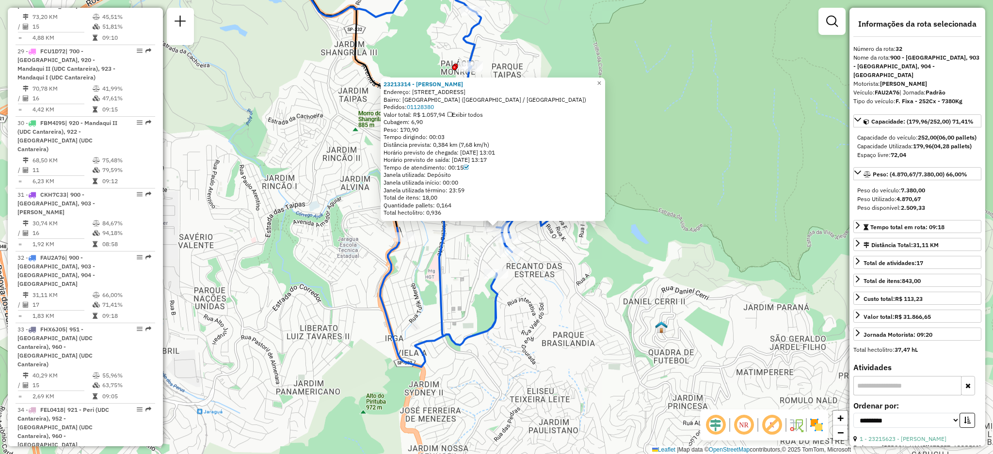
click at [548, 280] on div "23213314 - VANESSA DE LIMA DANT Endereço: R CIPRESTE-DO-JAPAO 37 Bairro: VILA N…" at bounding box center [496, 227] width 993 height 454
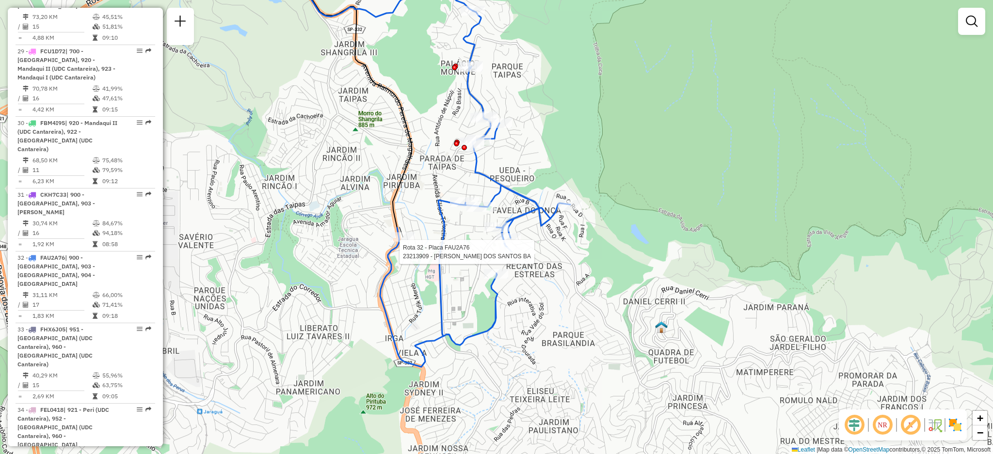
select select "**********"
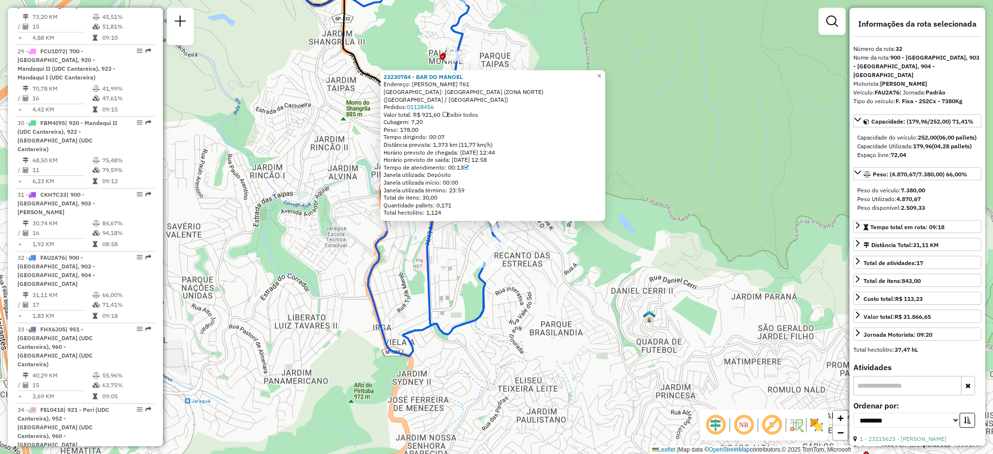
click at [567, 271] on div "23230784 - BAR DO MANOEL Endereço: JOSE GERVASIO SOUZA 761 Bairro: JARDIM BRASI…" at bounding box center [496, 227] width 993 height 454
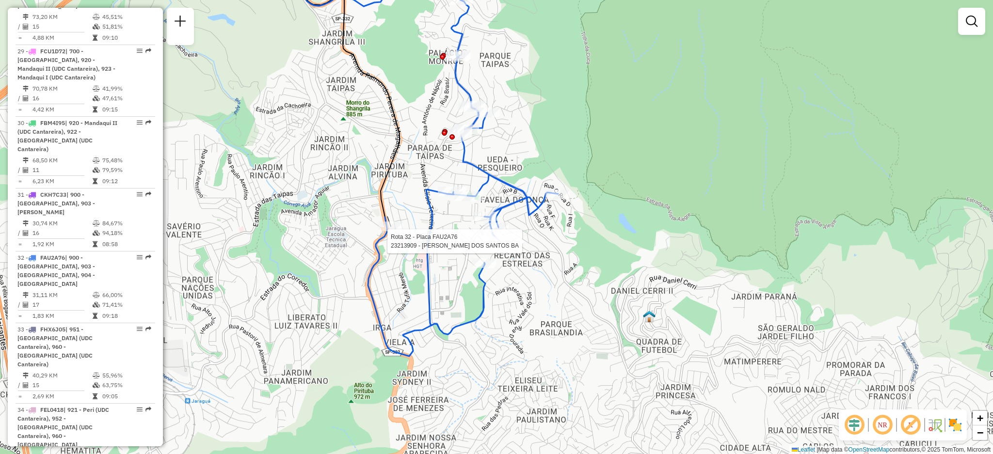
select select "**********"
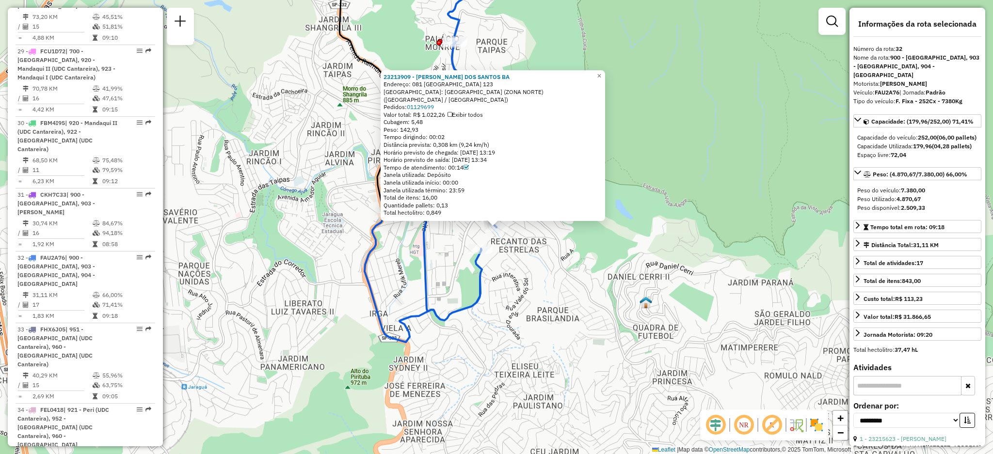
click at [505, 244] on div "23213909 - CICERO DOS SANTOS BA Endereço: 081 MONTE ALEGRE DO SUL 123 Bairro: J…" at bounding box center [496, 227] width 993 height 454
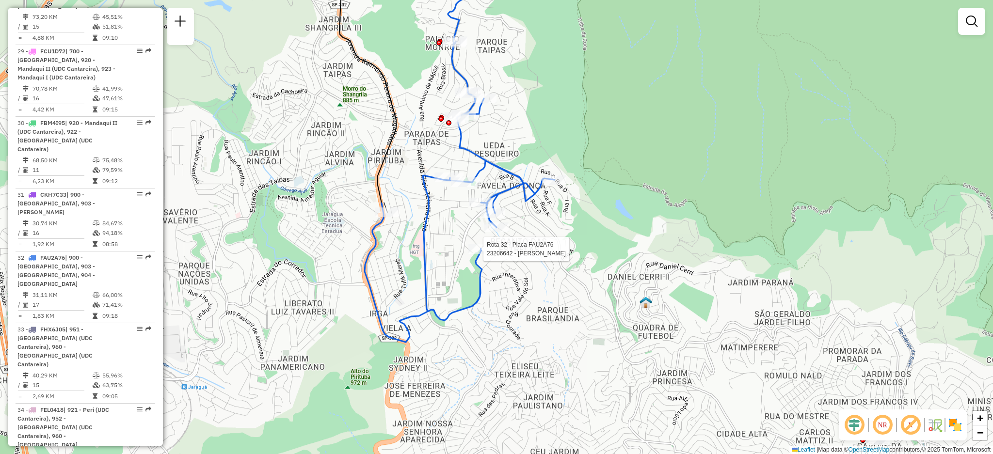
click at [490, 254] on div at bounding box center [481, 249] width 24 height 10
select select "**********"
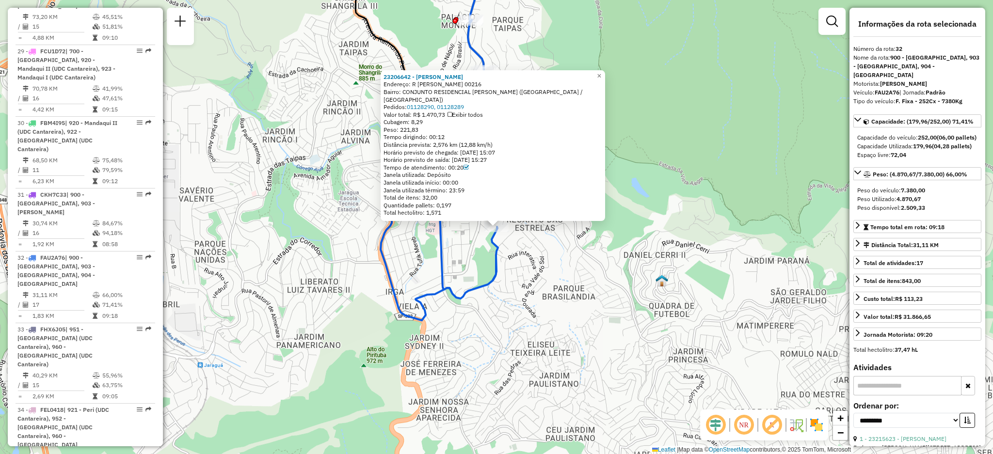
click at [601, 241] on div "23206642 - ERICA ALOVES SILVA Endereço: R Joaquim Pimentel 00216 Bairro: CONJUN…" at bounding box center [496, 227] width 993 height 454
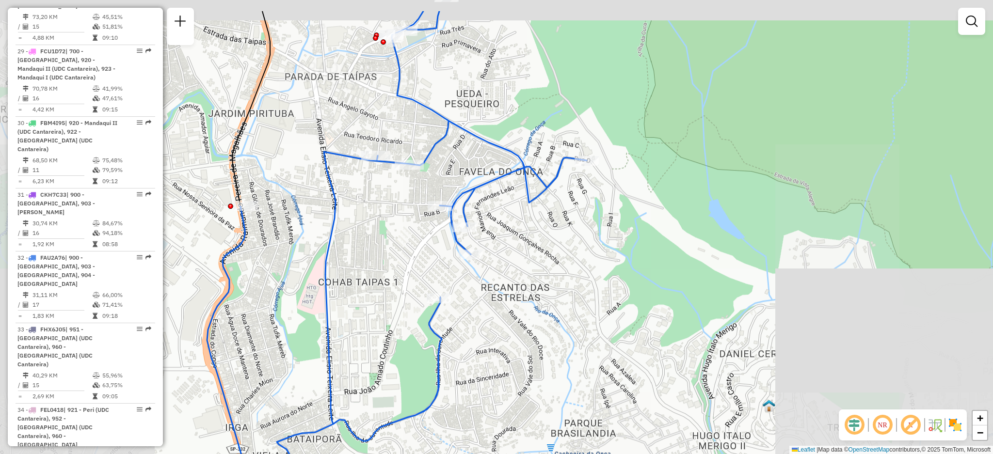
drag, startPoint x: 552, startPoint y: 190, endPoint x: 541, endPoint y: 254, distance: 65.0
click at [541, 258] on div "Janela de atendimento Grade de atendimento Capacidade Transportadoras Veículos …" at bounding box center [496, 227] width 993 height 454
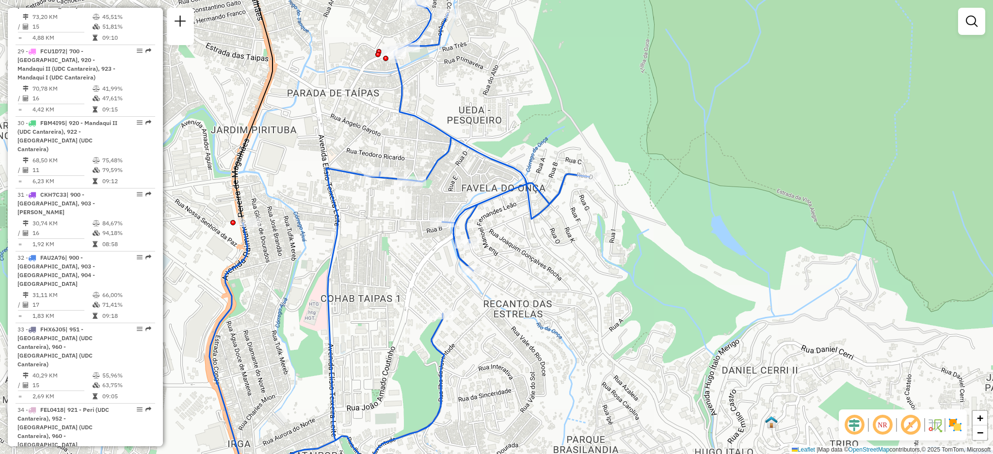
drag, startPoint x: 531, startPoint y: 144, endPoint x: 557, endPoint y: 244, distance: 103.3
click at [565, 243] on div "Janela de atendimento Grade de atendimento Capacidade Transportadoras Veículos …" at bounding box center [496, 227] width 993 height 454
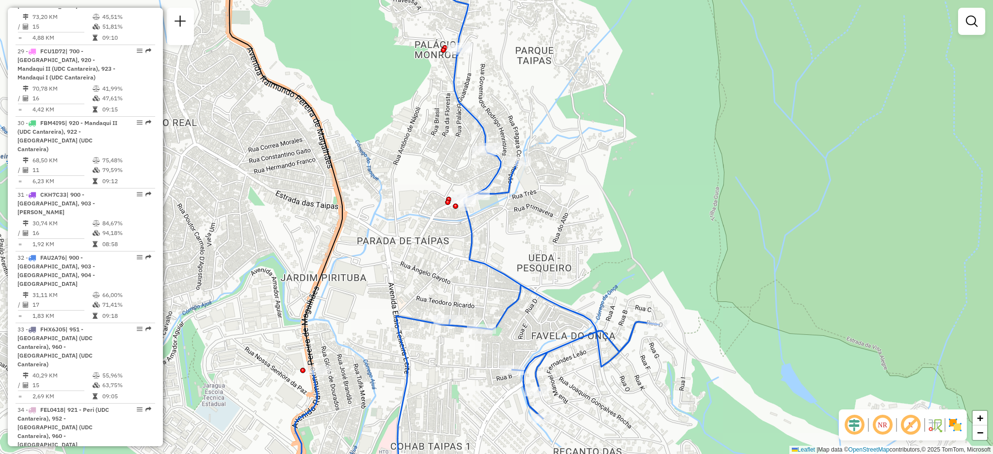
drag, startPoint x: 519, startPoint y: 196, endPoint x: 570, endPoint y: 224, distance: 58.8
click at [570, 224] on div "Janela de atendimento Grade de atendimento Capacidade Transportadoras Veículos …" at bounding box center [496, 227] width 993 height 454
select select "**********"
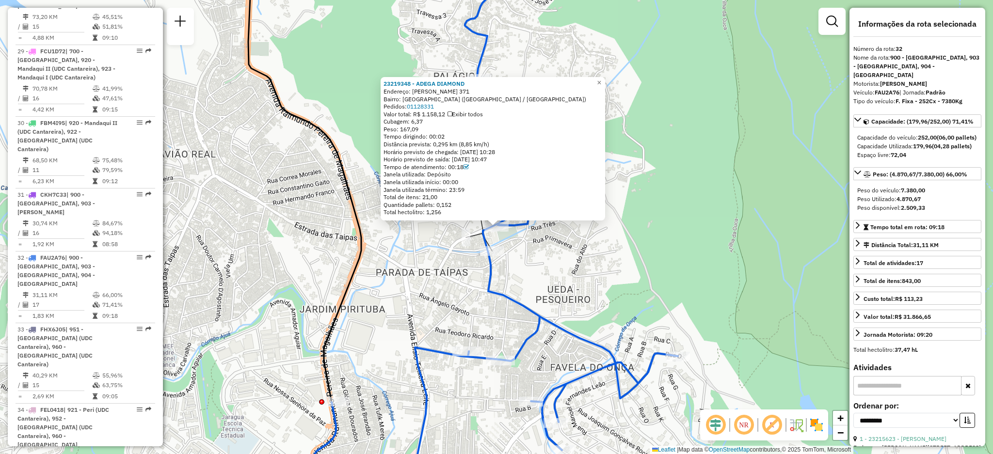
drag, startPoint x: 519, startPoint y: 243, endPoint x: 508, endPoint y: 246, distance: 10.7
click at [516, 244] on div "23219348 - ADEGA DIAMOND Endereço: Fernando Mendes de Almeida 371 Bairro: PARQU…" at bounding box center [496, 227] width 993 height 454
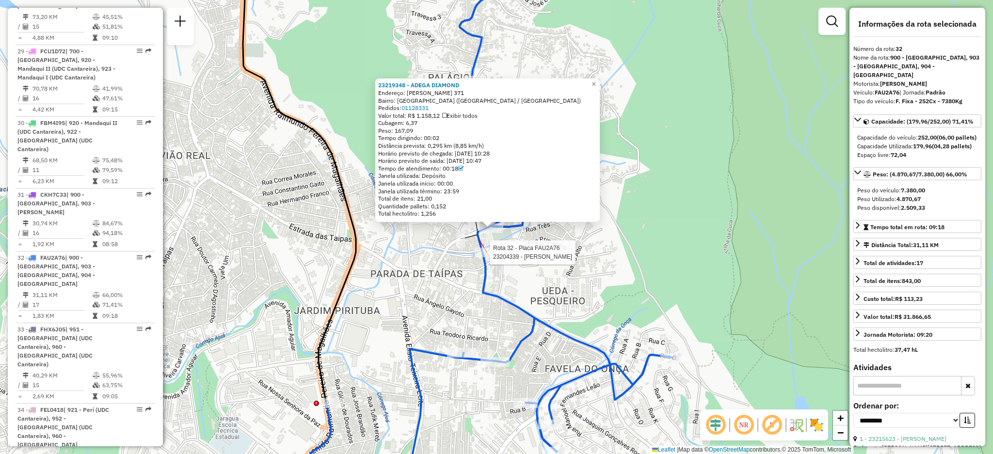
click at [482, 260] on icon at bounding box center [489, 234] width 367 height 531
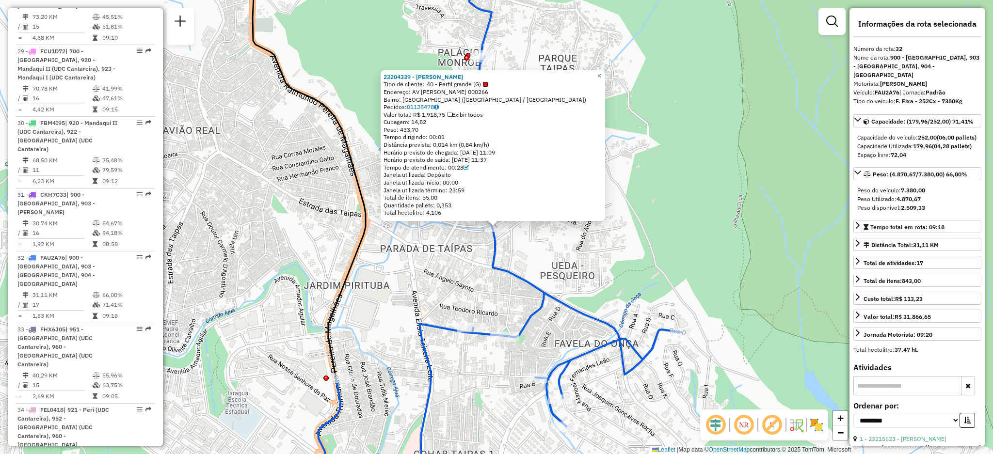
click at [463, 250] on div "23204339 - MERCADINHO BRAGA JUN Tipo de cliente: 40 - Perfil grande (G) Endereç…" at bounding box center [496, 227] width 993 height 454
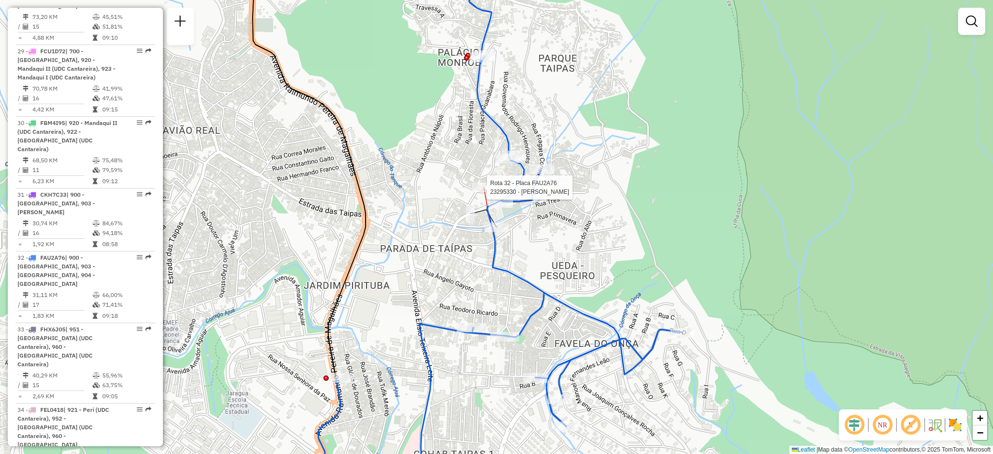
click at [483, 193] on div at bounding box center [484, 188] width 24 height 10
select select "**********"
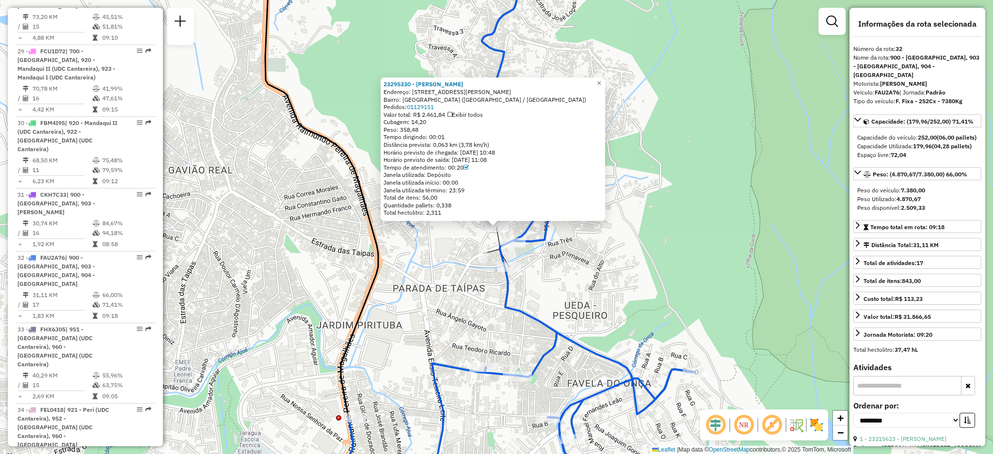
click at [624, 211] on div "23295330 - IGOR DE JESUS SANTOS Endereço: AV Fernando Mendes de Almeida 277 Bai…" at bounding box center [496, 227] width 993 height 454
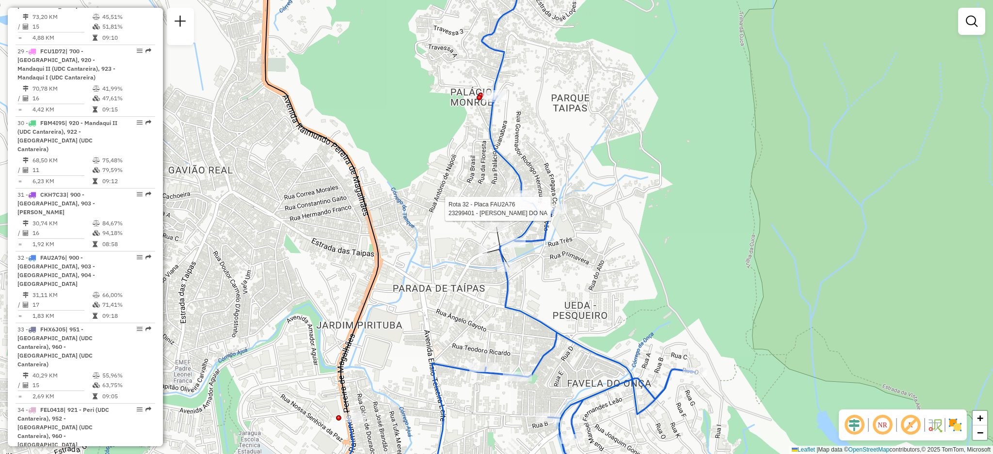
select select "**********"
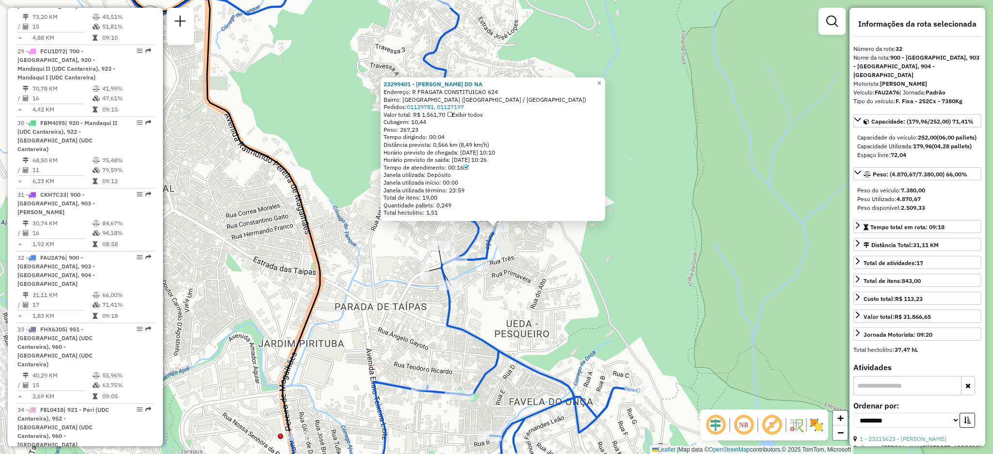
click at [575, 227] on div "23299401 - JOSAFA PEREIRA DO NA Endereço: R FRAGATA CONSTITUICAO 624 Bairro: PA…" at bounding box center [496, 227] width 993 height 454
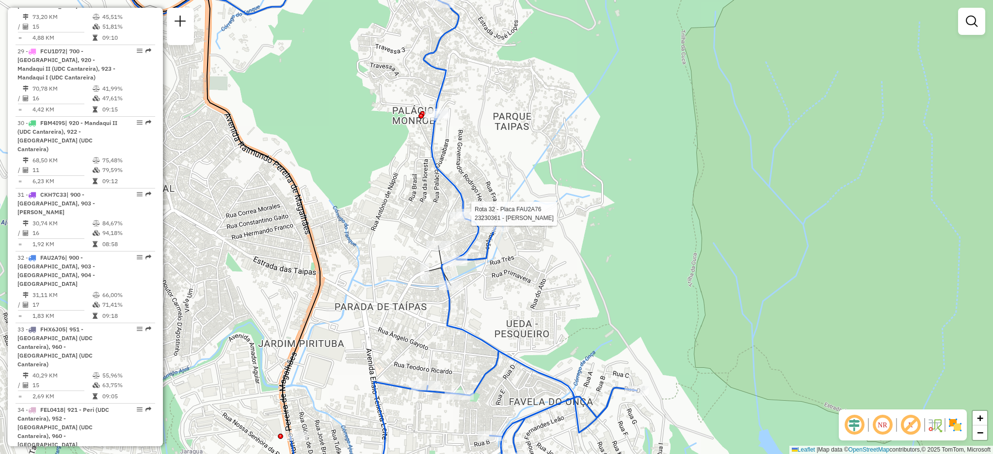
select select "**********"
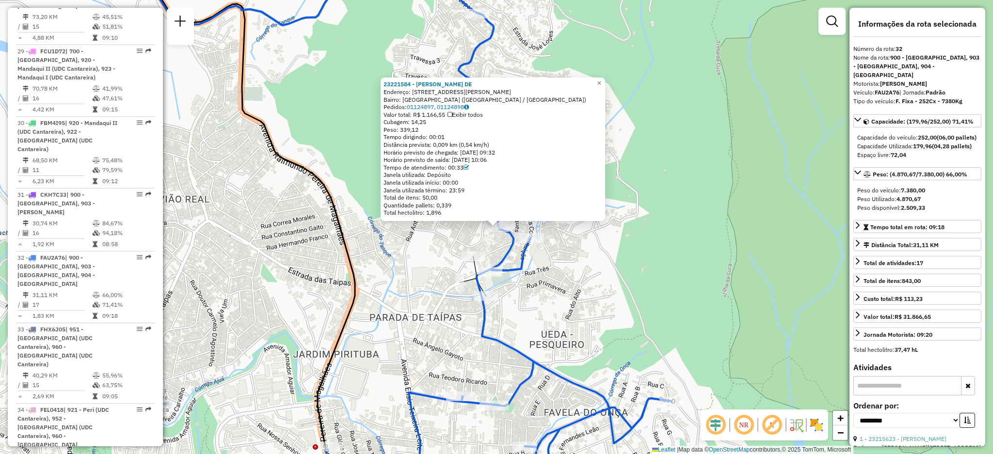
click at [663, 196] on div "Rota 32 - Placa FAU2A76 23221584 - FERNANDA PAMELLA DE 23221584 - FERNANDA PAME…" at bounding box center [496, 227] width 993 height 454
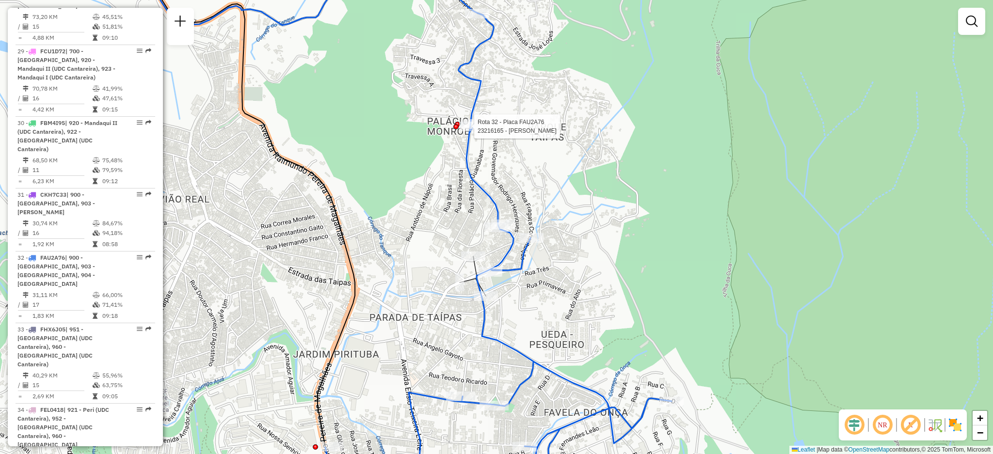
click at [469, 131] on div at bounding box center [471, 127] width 24 height 10
select select "**********"
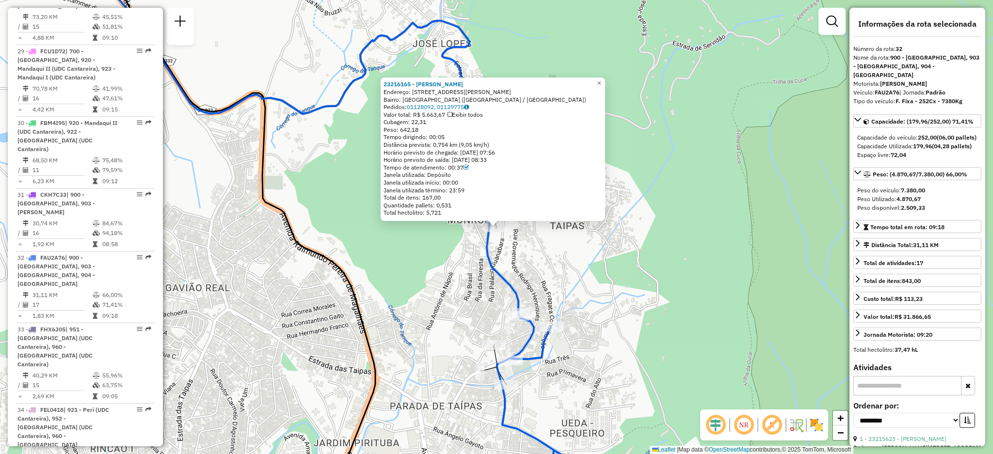
click at [662, 162] on div "23216165 - ADENILSON DE SOUZA F Endereço: AV Fernando Mendes de Almeida 1059 Ba…" at bounding box center [496, 227] width 993 height 454
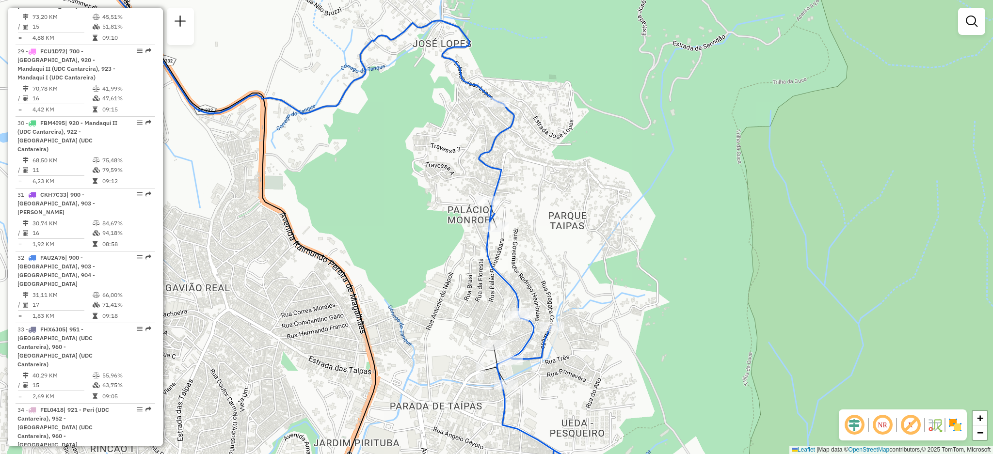
select select "**********"
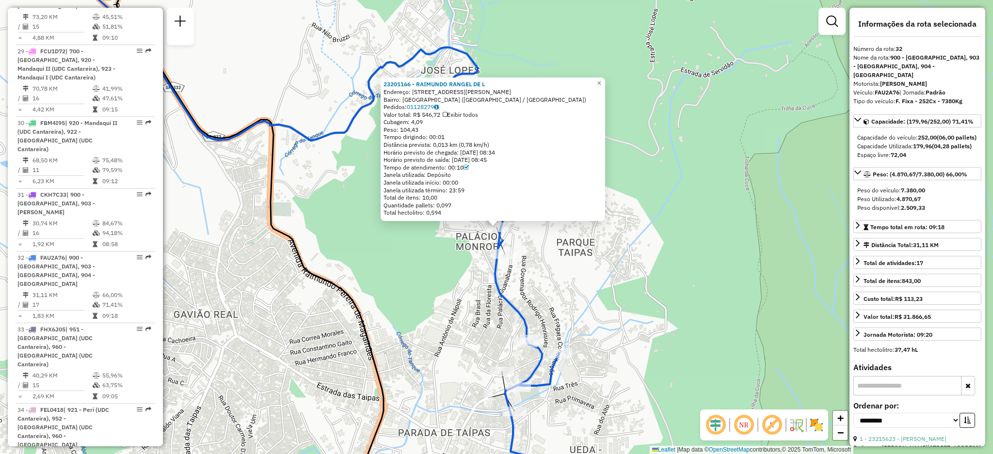
click at [633, 212] on div "23201166 - RAIMUNDO RANGEL DE L Endereço: AV FERNANDO MENDES DE ALMEIDA 1050 Ba…" at bounding box center [496, 227] width 993 height 454
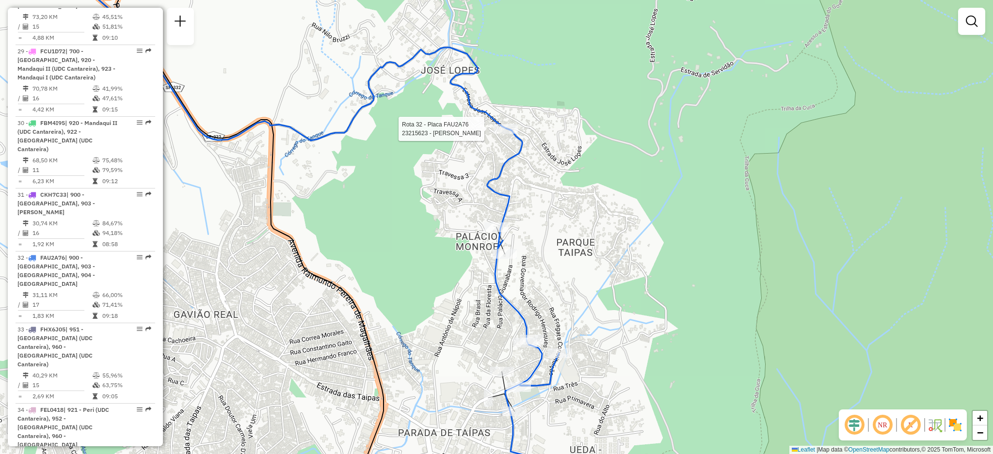
select select "**********"
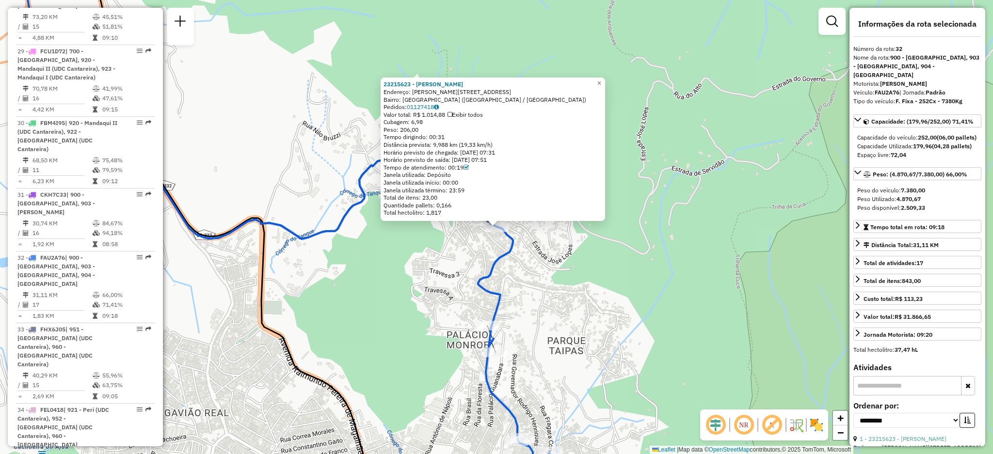
drag, startPoint x: 567, startPoint y: 250, endPoint x: 540, endPoint y: 145, distance: 108.6
click at [540, 149] on div "23215623 - ARNALDO SILVA SOUZA Endereço: R JOSE LOPES 247 Bairro: PARQUE TAIPAS…" at bounding box center [496, 227] width 993 height 454
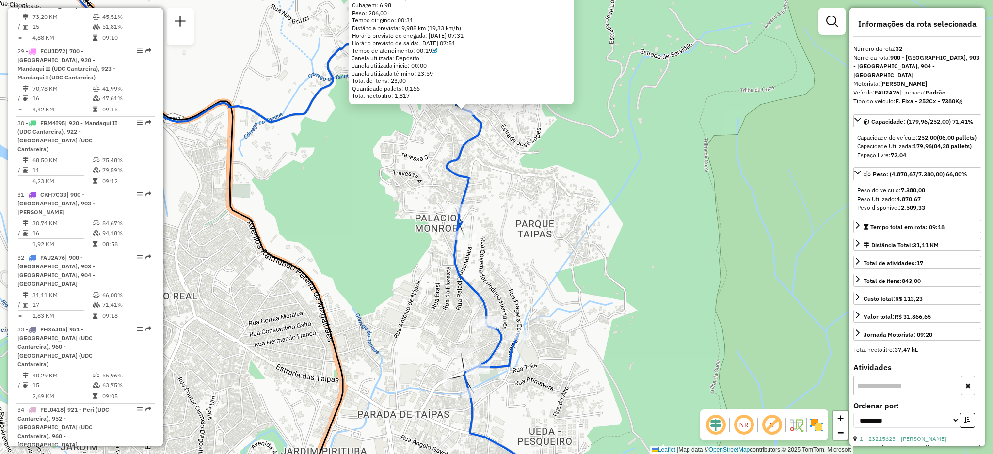
click at [540, 199] on div "23215623 - ARNALDO SILVA SOUZA Endereço: R JOSE LOPES 247 Bairro: PARQUE TAIPAS…" at bounding box center [496, 227] width 993 height 454
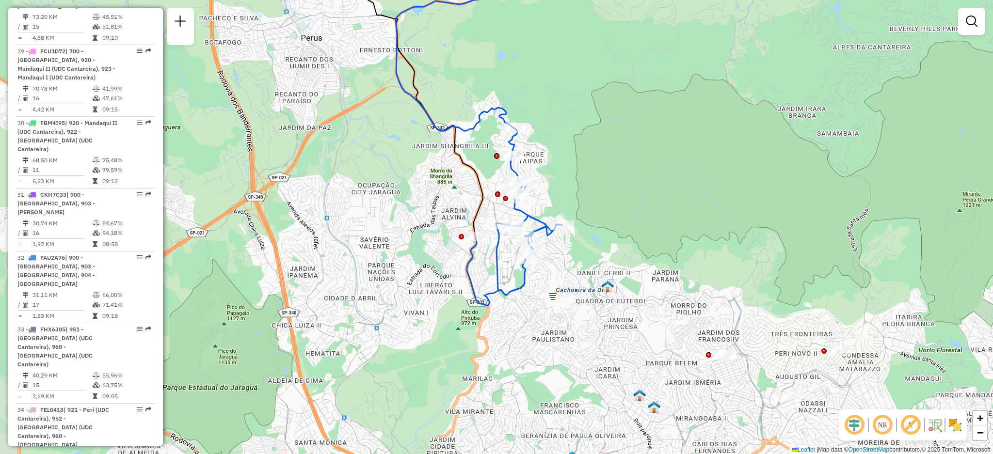
click at [539, 177] on div "Janela de atendimento Grade de atendimento Capacidade Transportadoras Veículos …" at bounding box center [496, 227] width 993 height 454
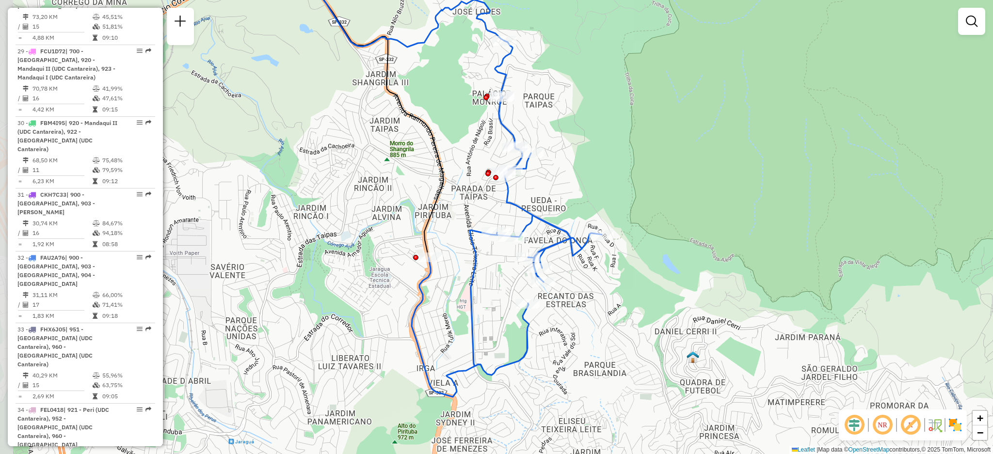
drag, startPoint x: 554, startPoint y: 282, endPoint x: 578, endPoint y: 284, distance: 23.8
click at [578, 284] on div "Janela de atendimento Grade de atendimento Capacidade Transportadoras Veículos …" at bounding box center [496, 227] width 993 height 454
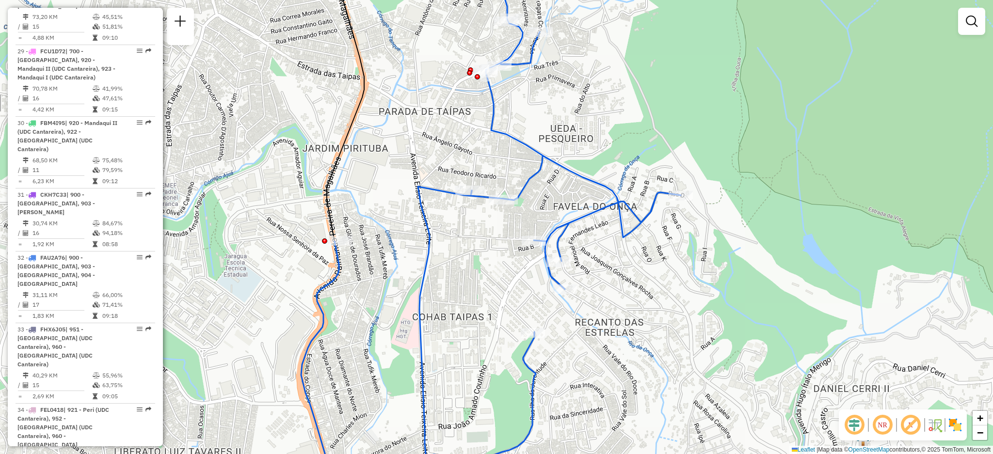
drag, startPoint x: 693, startPoint y: 193, endPoint x: 688, endPoint y: 208, distance: 16.0
click at [688, 208] on div "Janela de atendimento Grade de atendimento Capacidade Transportadoras Veículos …" at bounding box center [496, 227] width 993 height 454
drag, startPoint x: 428, startPoint y: 289, endPoint x: 421, endPoint y: 293, distance: 8.2
click at [421, 293] on icon at bounding box center [491, 233] width 380 height 546
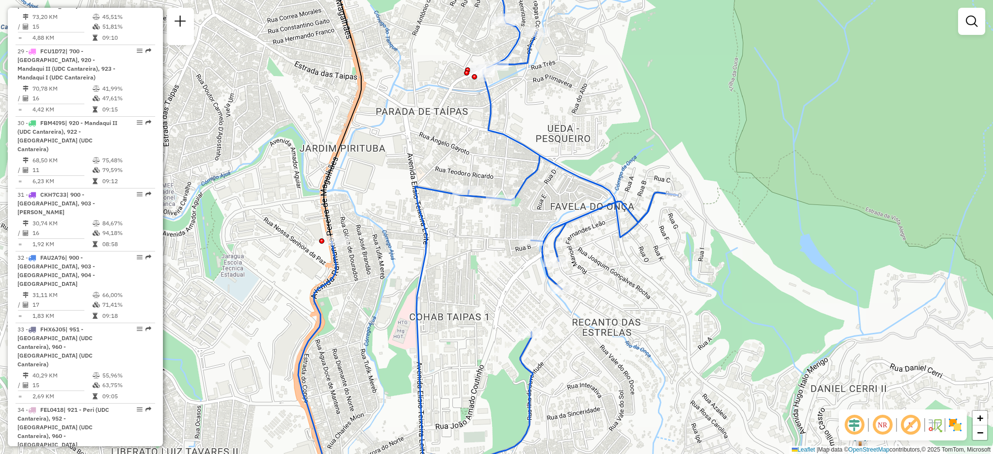
click at [332, 249] on icon at bounding box center [488, 227] width 380 height 546
select select "**********"
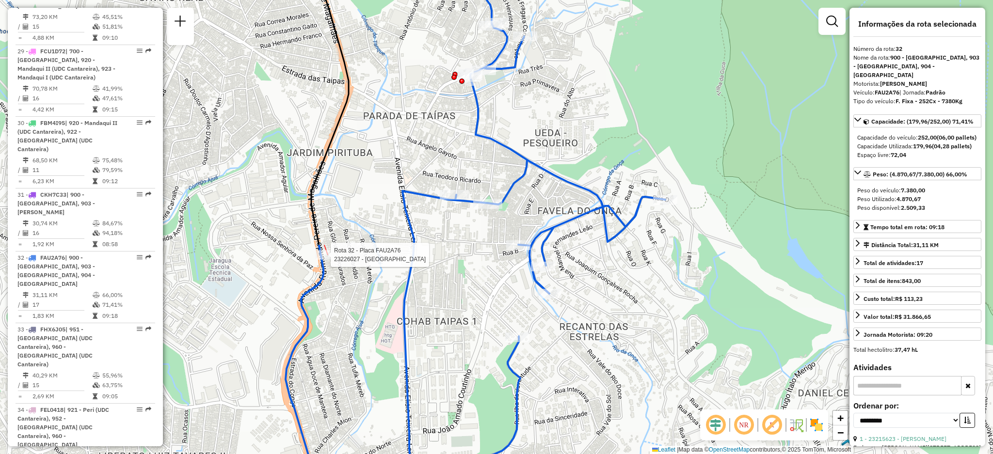
click at [330, 259] on div "Rota 32 - Placa FAU2A76 23226027 - PARADA DE MINAS REST Janela de atendimento G…" at bounding box center [496, 227] width 993 height 454
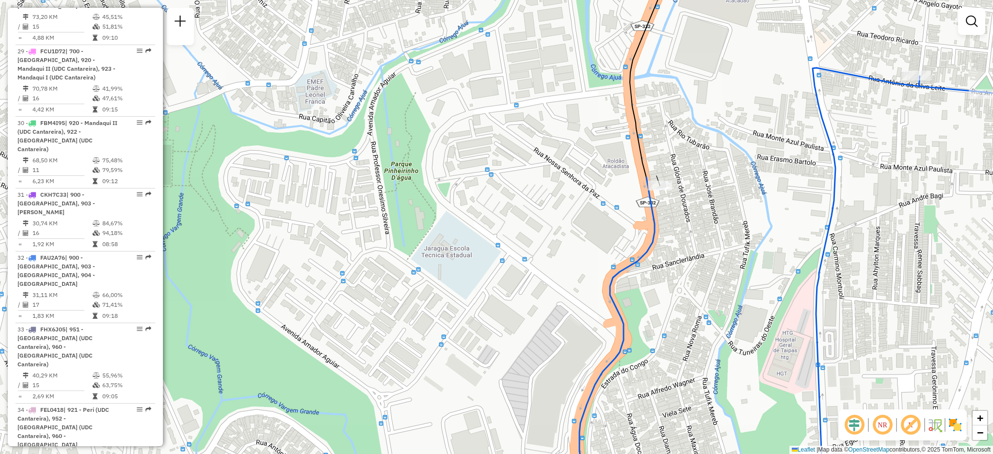
click at [663, 175] on div "Rota 32 - Placa FAU2A76 23226027 - PARADA DE MINAS REST Janela de atendimento G…" at bounding box center [496, 227] width 993 height 454
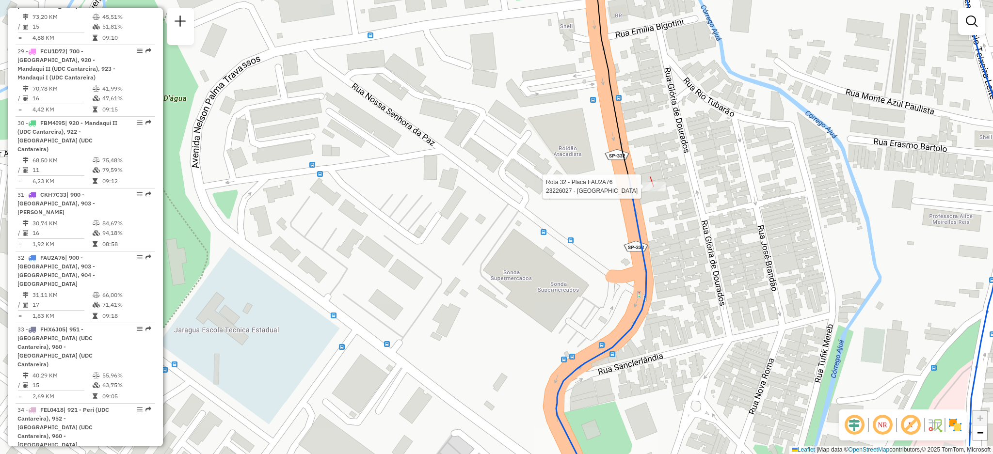
select select "**********"
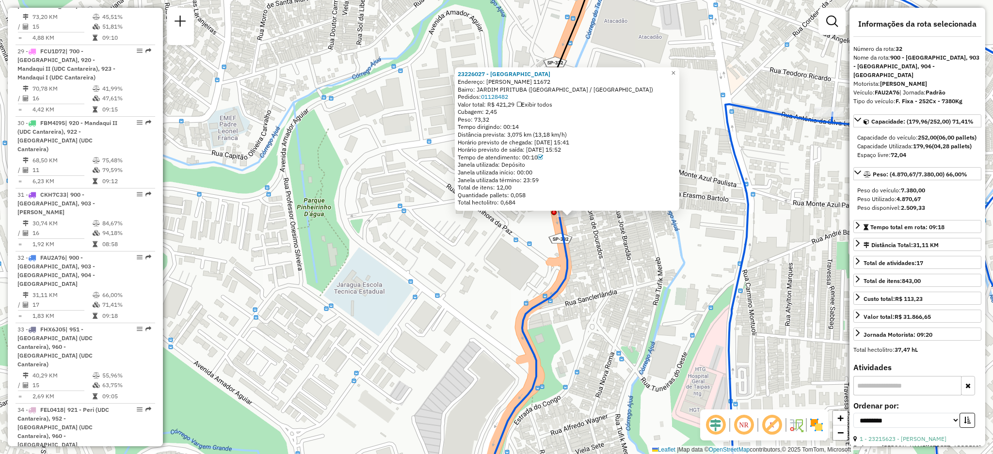
drag, startPoint x: 677, startPoint y: 211, endPoint x: 671, endPoint y: 244, distance: 33.1
click at [635, 212] on div "23226027 - PARADA DE MINAS REST Endereço: RAIMUNDO PEREIRA DE MAGALHAES 11672 B…" at bounding box center [496, 227] width 993 height 454
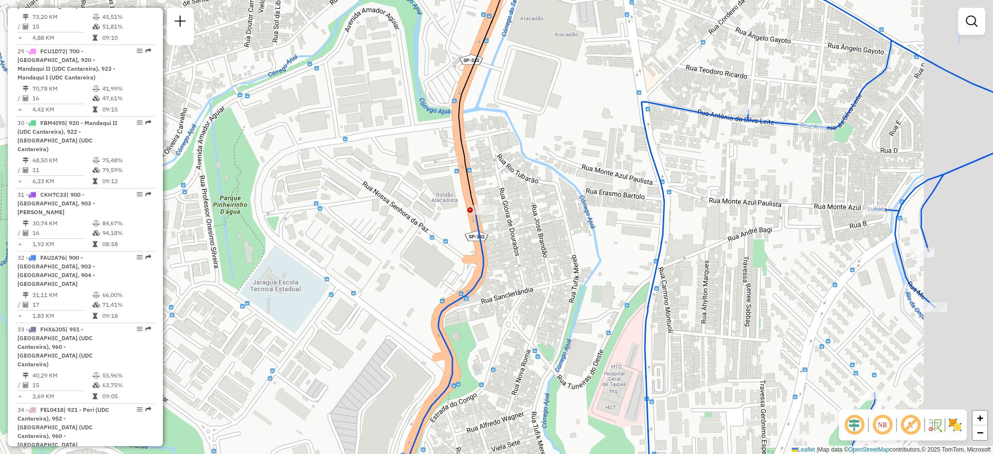
drag, startPoint x: 684, startPoint y: 262, endPoint x: 599, endPoint y: 257, distance: 85.0
click at [599, 257] on div "Janela de atendimento Grade de atendimento Capacidade Transportadoras Veículos …" at bounding box center [496, 227] width 993 height 454
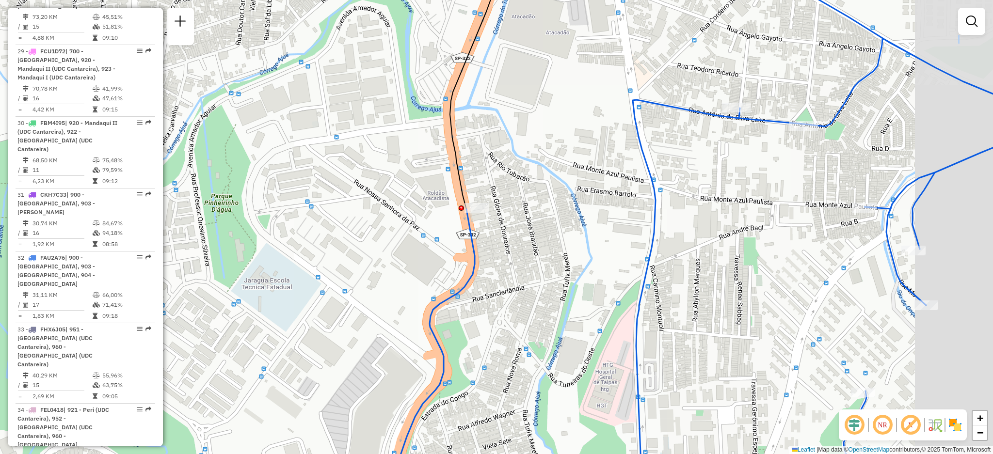
drag, startPoint x: 601, startPoint y: 254, endPoint x: 449, endPoint y: 214, distance: 157.1
click at [449, 215] on div "Janela de atendimento Grade de atendimento Capacidade Transportadoras Veículos …" at bounding box center [496, 227] width 993 height 454
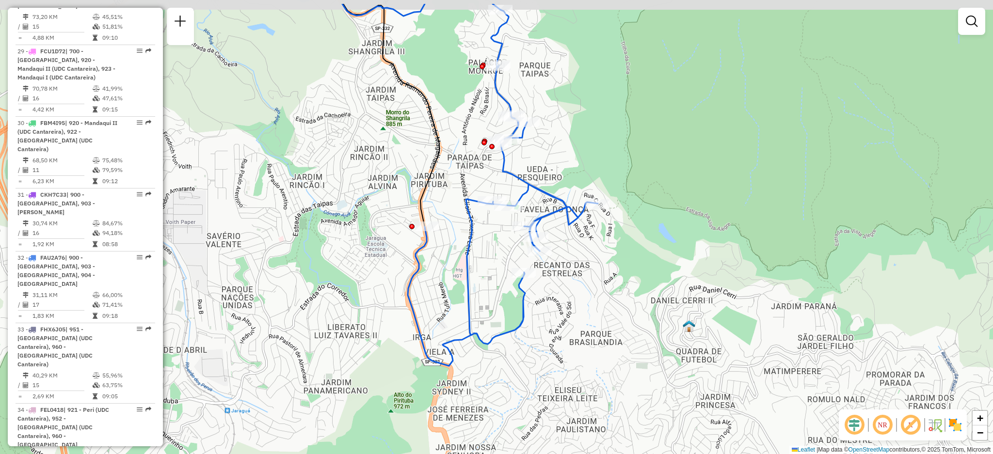
drag, startPoint x: 518, startPoint y: 198, endPoint x: 471, endPoint y: 238, distance: 62.0
click at [474, 239] on icon at bounding box center [503, 188] width 190 height 357
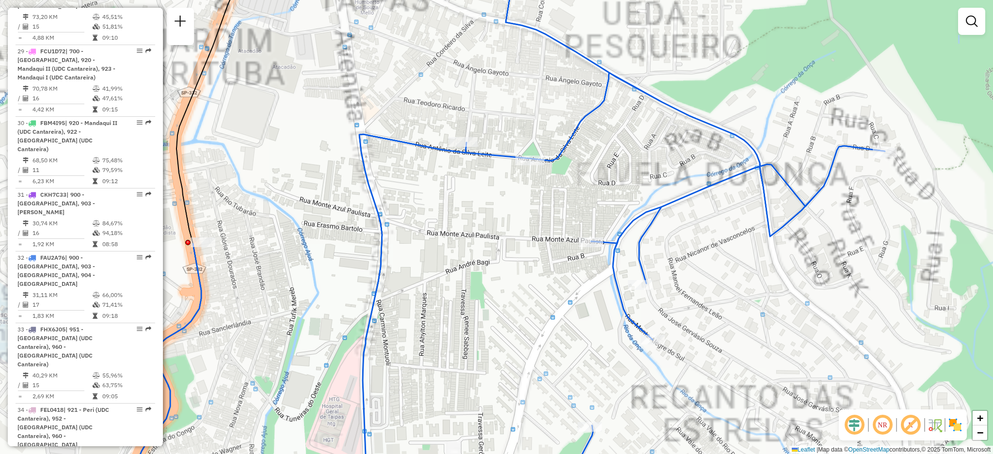
drag, startPoint x: 518, startPoint y: 208, endPoint x: 462, endPoint y: 269, distance: 83.1
click at [501, 271] on div "Janela de atendimento Grade de atendimento Capacidade Transportadoras Veículos …" at bounding box center [496, 227] width 993 height 454
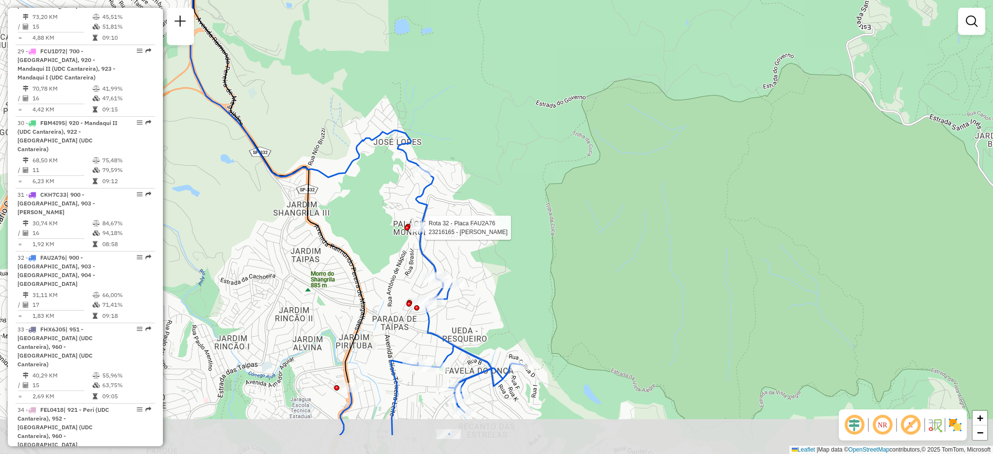
drag, startPoint x: 382, startPoint y: 305, endPoint x: 410, endPoint y: 236, distance: 74.6
click at [102, 436] on div at bounding box center [102, 436] width 0 height 0
